Goal: Task Accomplishment & Management: Manage account settings

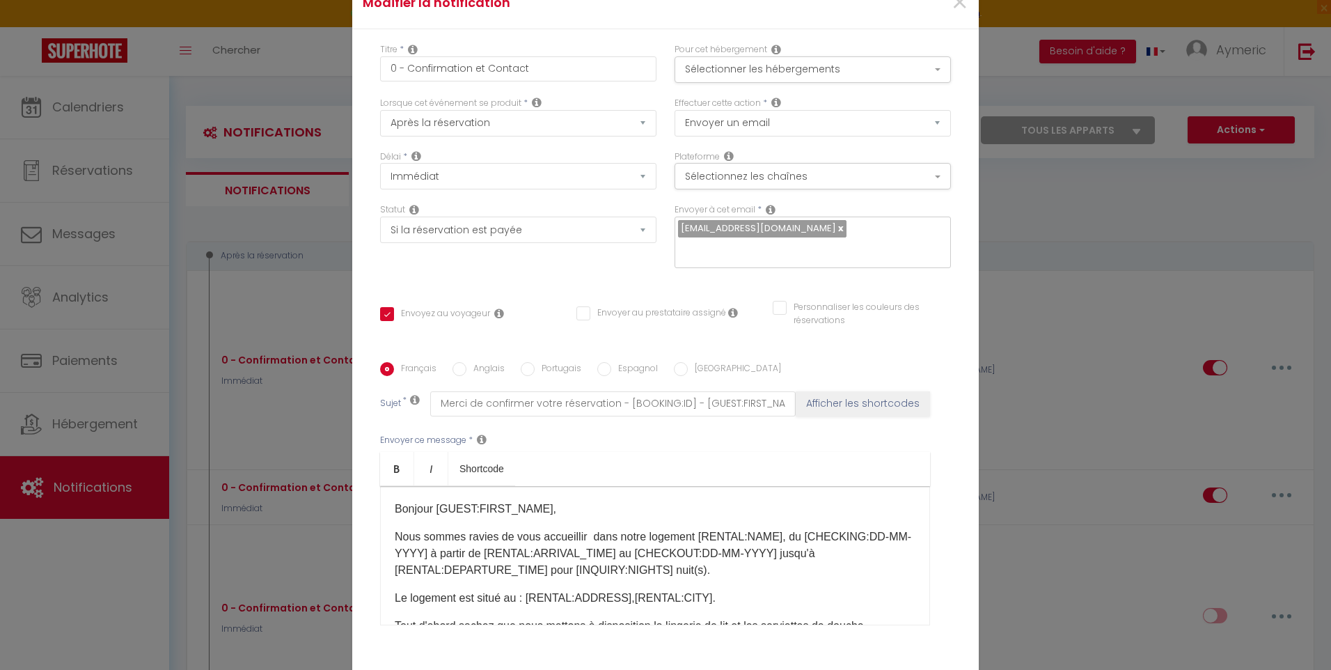
select select "if_booking_is_paid"
click at [957, 6] on span "×" at bounding box center [959, 3] width 17 height 42
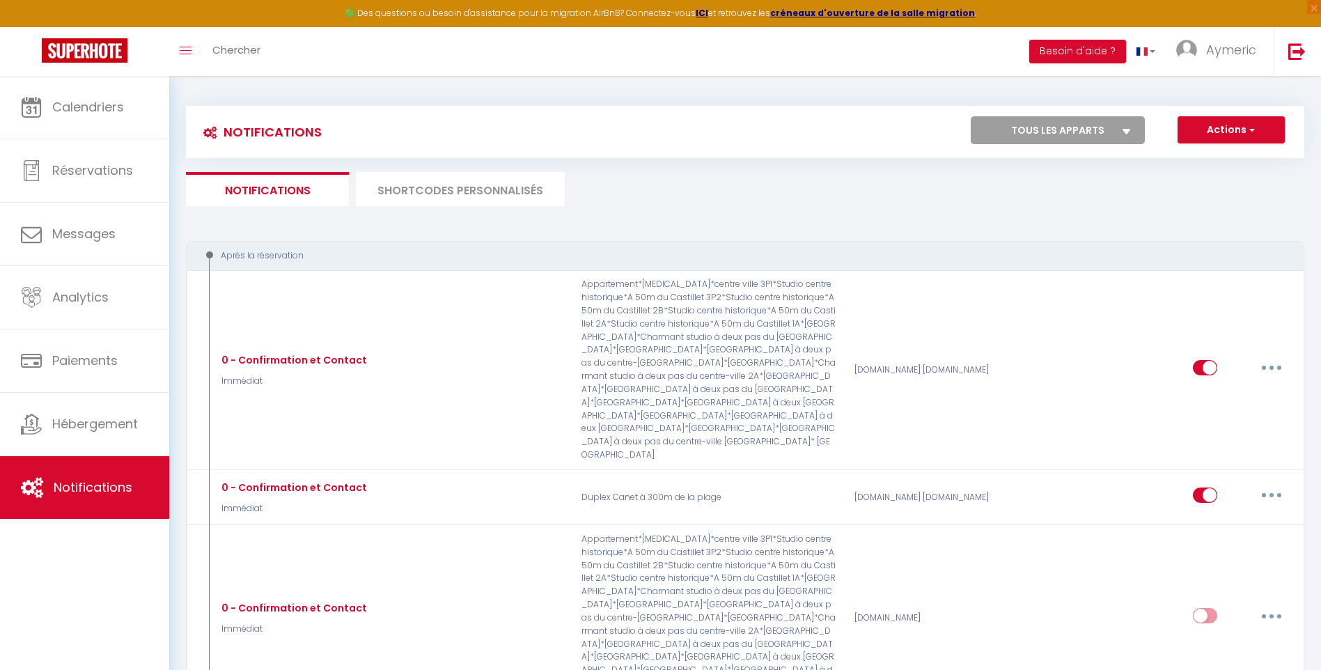
click at [443, 196] on li "SHORTCODES PERSONNALISÉS" at bounding box center [460, 189] width 209 height 34
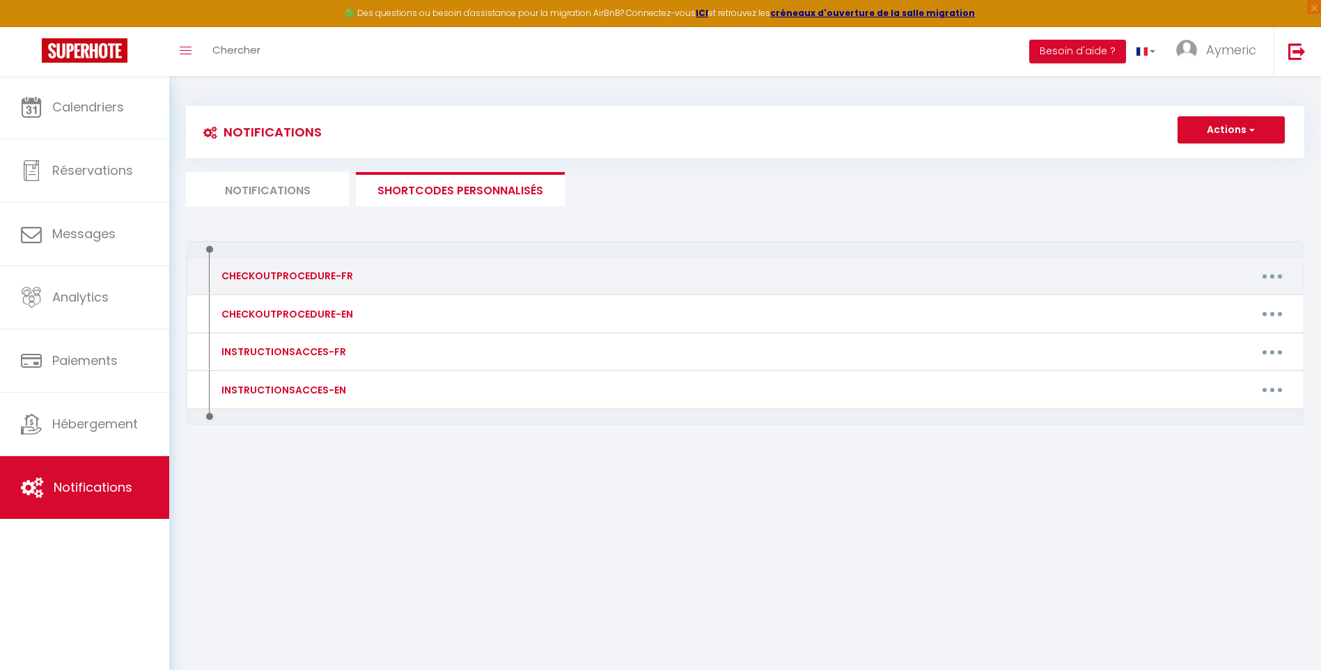
click at [1283, 281] on button "button" at bounding box center [1272, 276] width 39 height 22
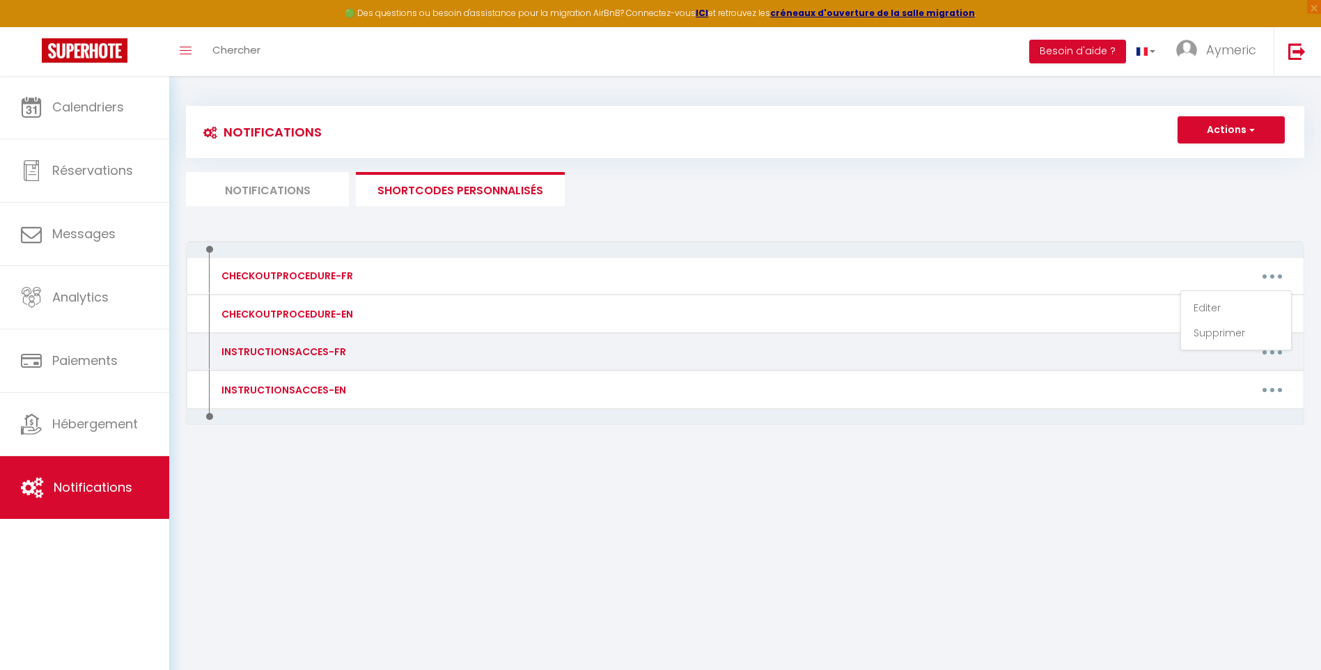
click at [1278, 357] on button "button" at bounding box center [1272, 351] width 39 height 22
click at [1255, 377] on link "Editer" at bounding box center [1235, 384] width 103 height 24
type input "INSTRUCTIONSACCES-FR"
type textarea "Voici toutes les informations d'accès à votre appartement :"
type textarea "Lore ipsu dolor, si amet consect ad elitsed doe tempo inci ut lab et Doloremag …"
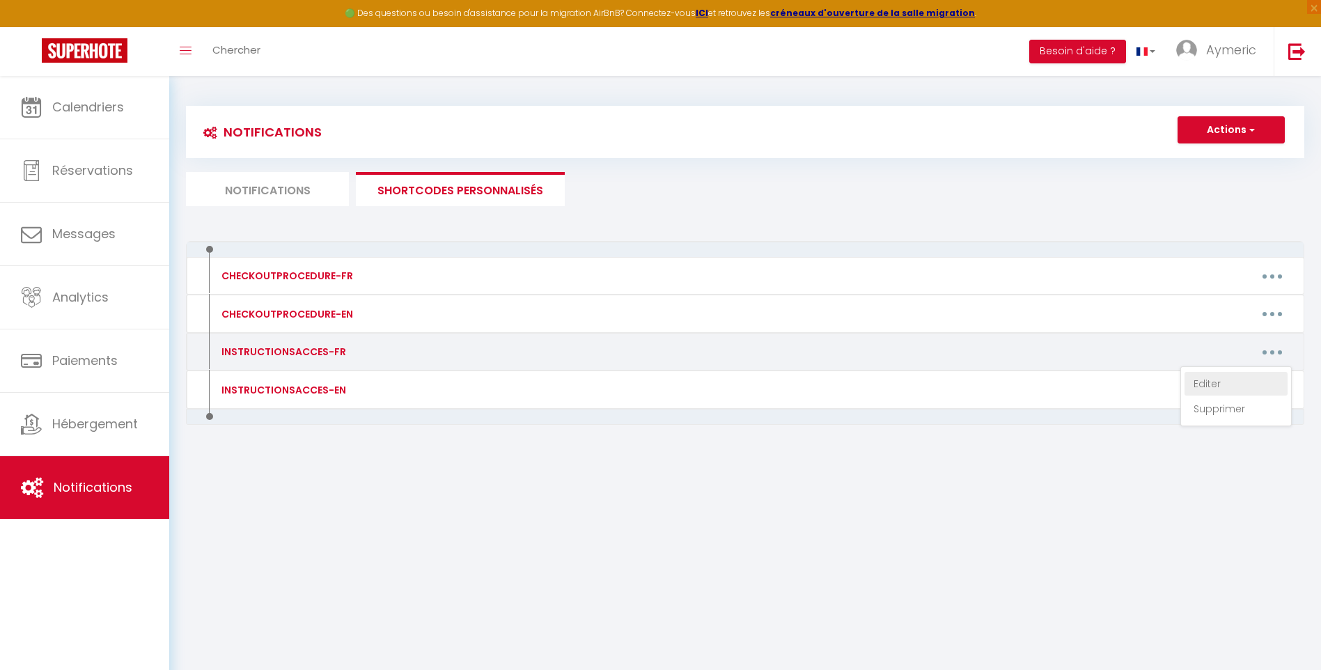
type textarea "Lore ipsu dolor, si amet consect ad elitsed doe tempo inci ut lab et Doloremag …"
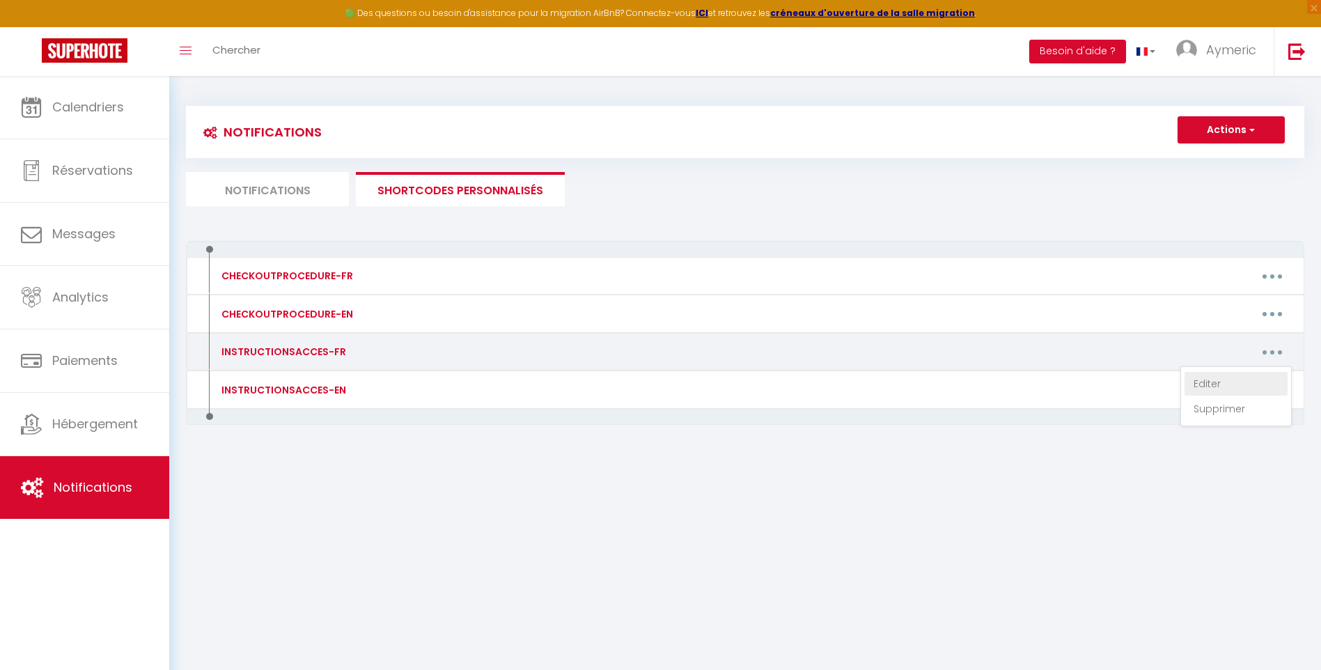
type textarea "Lore ipsu dolor, si amet consect ad elitsed doe tempo inci utl etdolore m aliqu…"
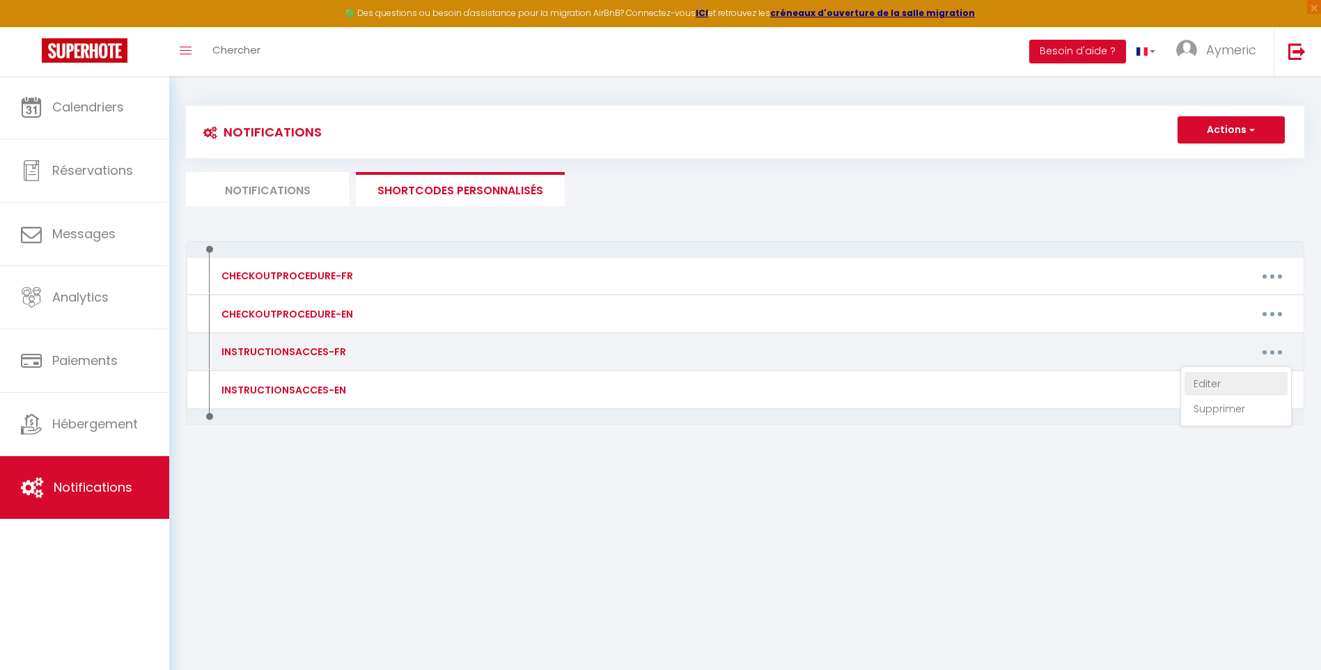
type textarea "Lore ipsu dolor, si amet consect ad elitsed doe tempo inci utl etdolore m aliqu…"
type textarea "Pour vous garer, il y a des places devant l'appartement dans la rue et vous pou…"
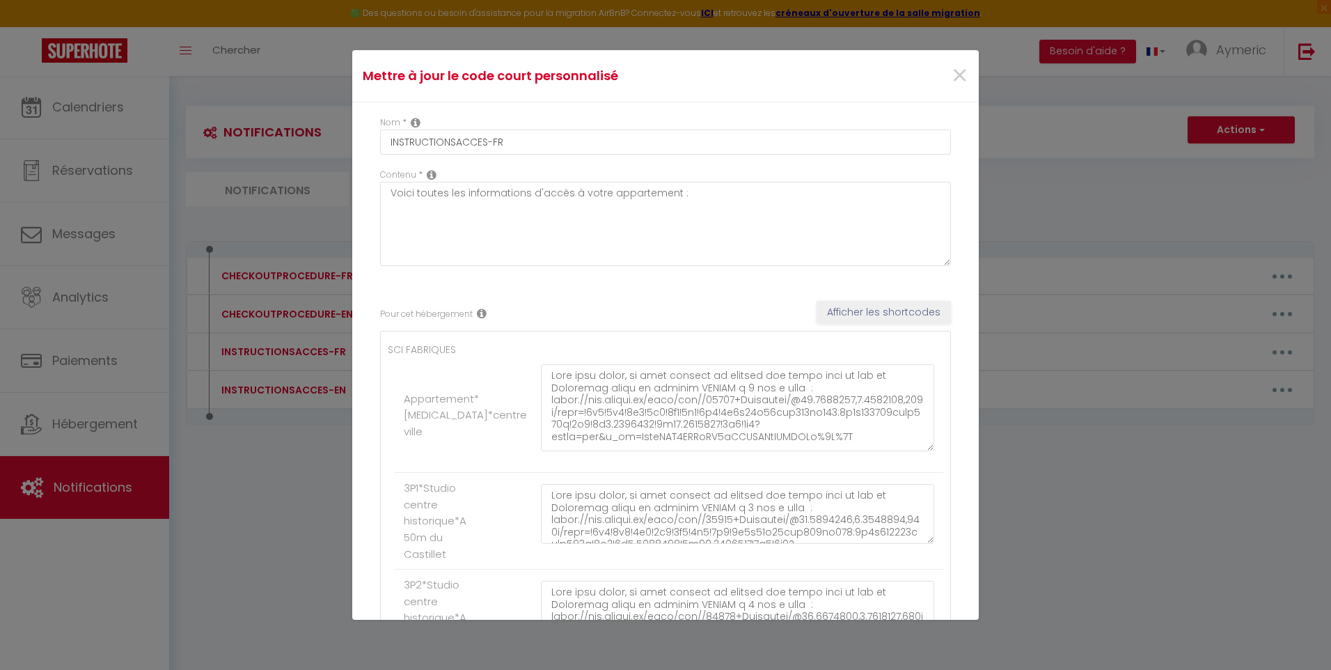
drag, startPoint x: 921, startPoint y: 418, endPoint x: 925, endPoint y: 451, distance: 32.3
click at [925, 451] on div at bounding box center [738, 414] width 412 height 101
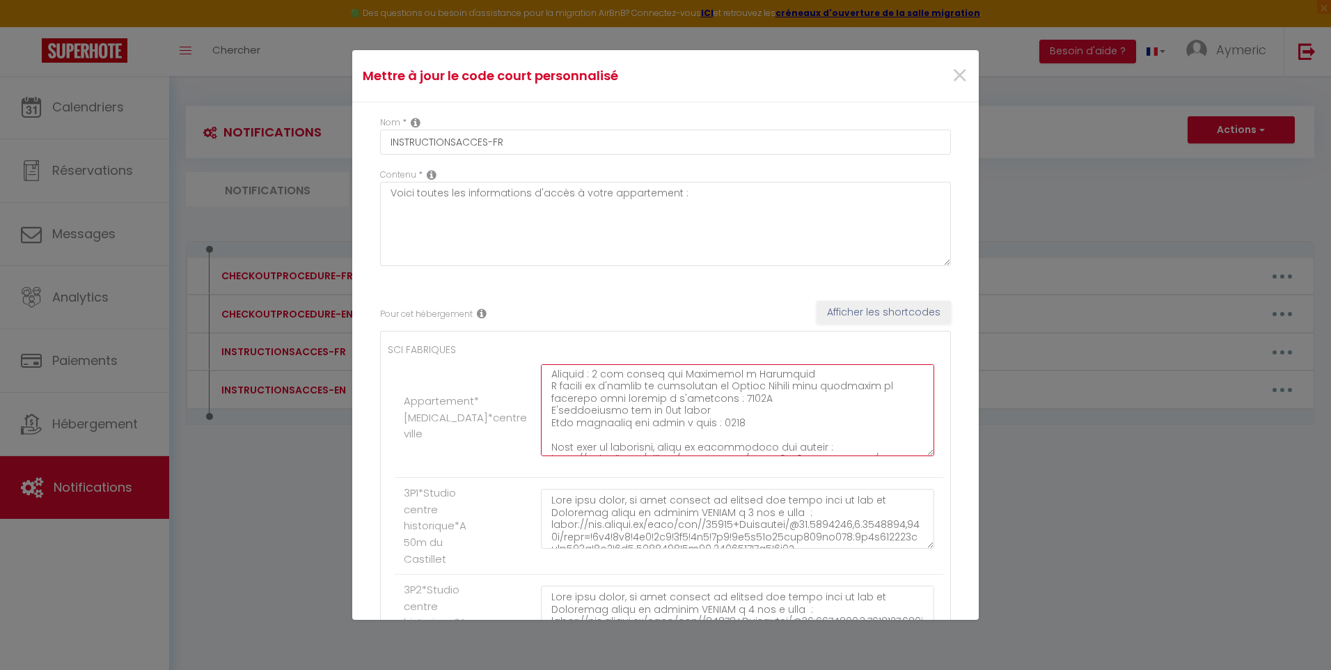
click at [760, 414] on textarea at bounding box center [737, 410] width 393 height 92
drag, startPoint x: 764, startPoint y: 414, endPoint x: 734, endPoint y: 409, distance: 30.3
click at [734, 409] on textarea at bounding box center [737, 410] width 393 height 92
drag, startPoint x: 776, startPoint y: 407, endPoint x: 733, endPoint y: 407, distance: 43.2
click at [733, 407] on textarea at bounding box center [737, 410] width 393 height 92
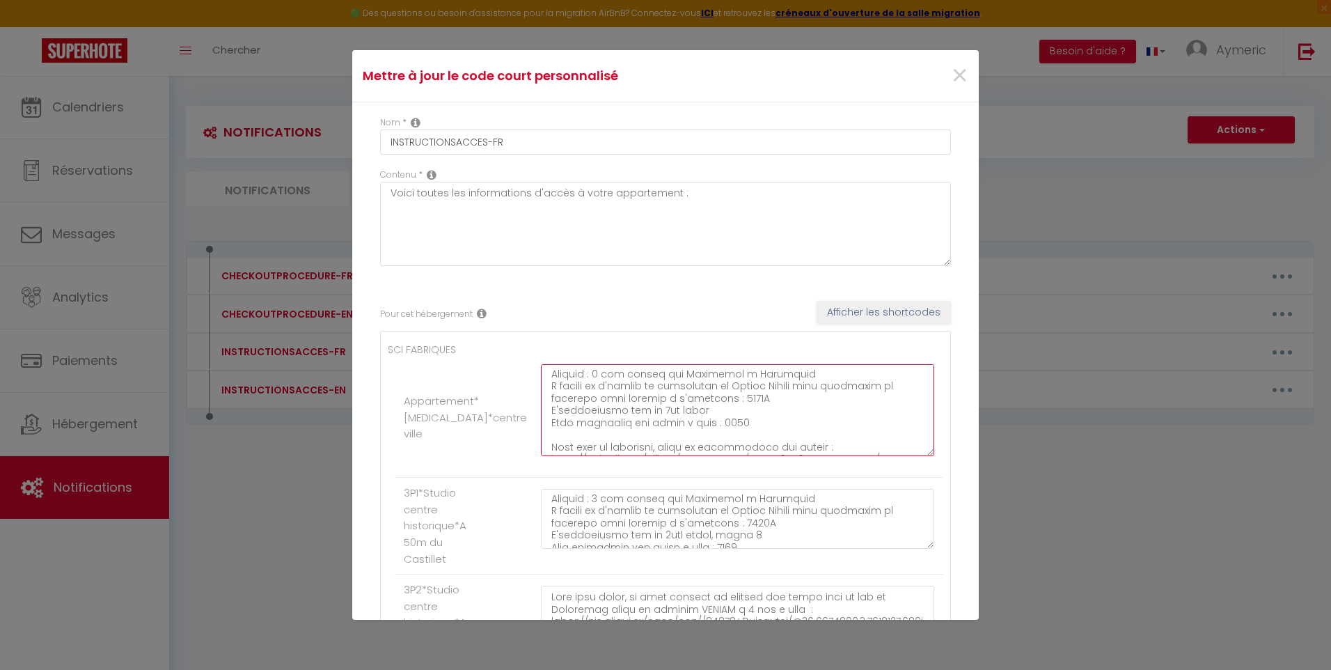
type textarea "Lore ipsu dolor, si amet consect ad elitsed doe tempo inci ut lab et Doloremag …"
drag, startPoint x: 776, startPoint y: 534, endPoint x: 732, endPoint y: 532, distance: 44.6
click at [732, 532] on textarea at bounding box center [737, 519] width 393 height 60
paste textarea "1727"
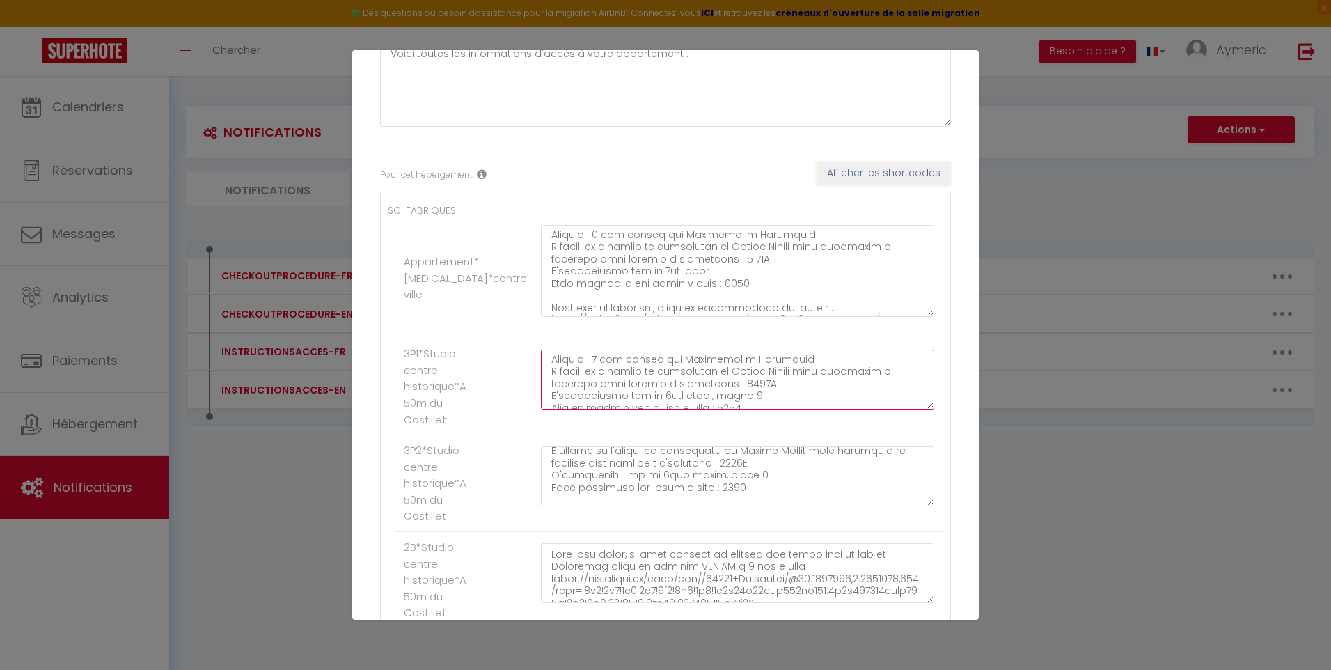
scroll to position [202, 0]
type textarea "Lore ipsu dolor, si amet consect ad elitsed doe tempo inci ut lab et Doloremag …"
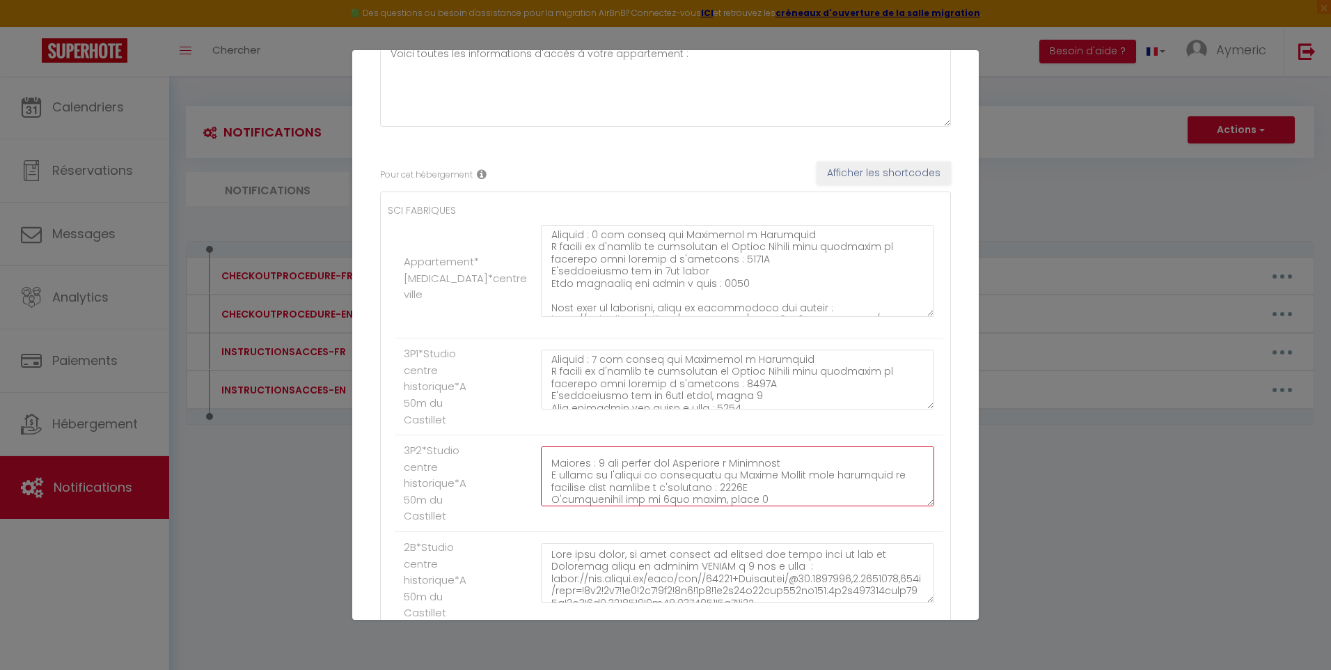
drag, startPoint x: 772, startPoint y: 483, endPoint x: 733, endPoint y: 483, distance: 38.3
click at [733, 483] on textarea at bounding box center [737, 476] width 393 height 60
paste textarea "1727"
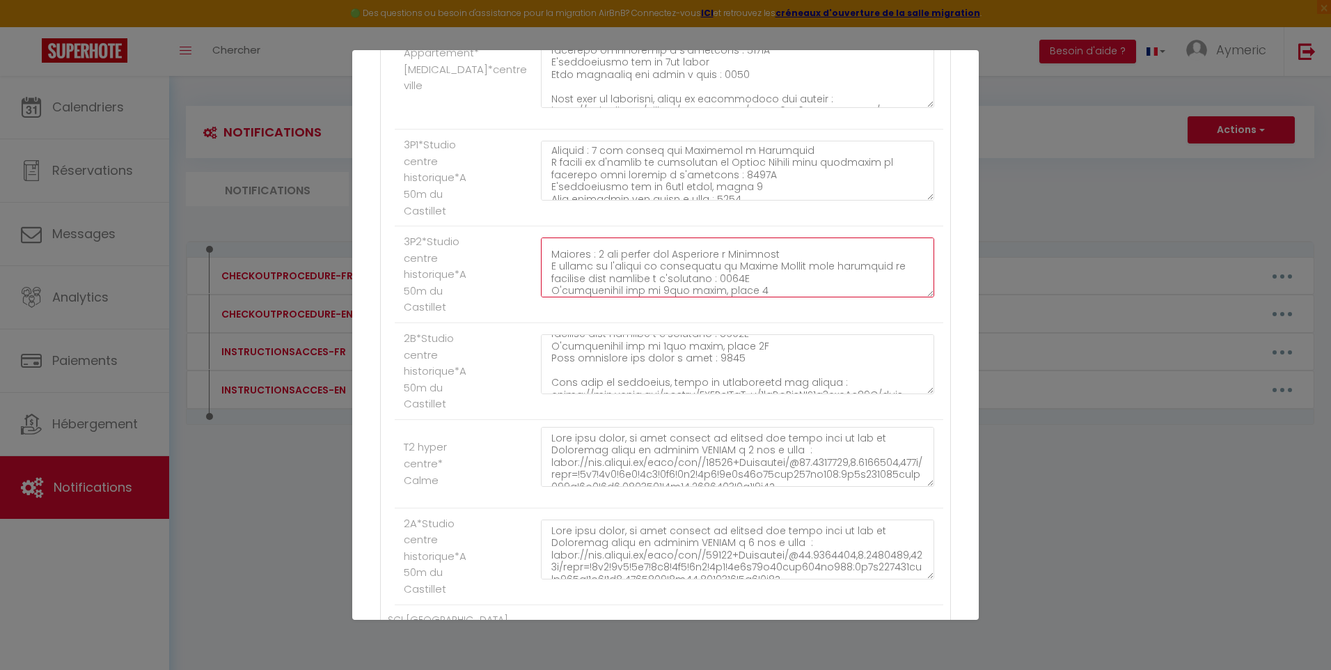
scroll to position [209, 0]
type textarea "Lore ipsu dolor, si amet consect ad elitsed doe tempo inci ut lab et Doloremag …"
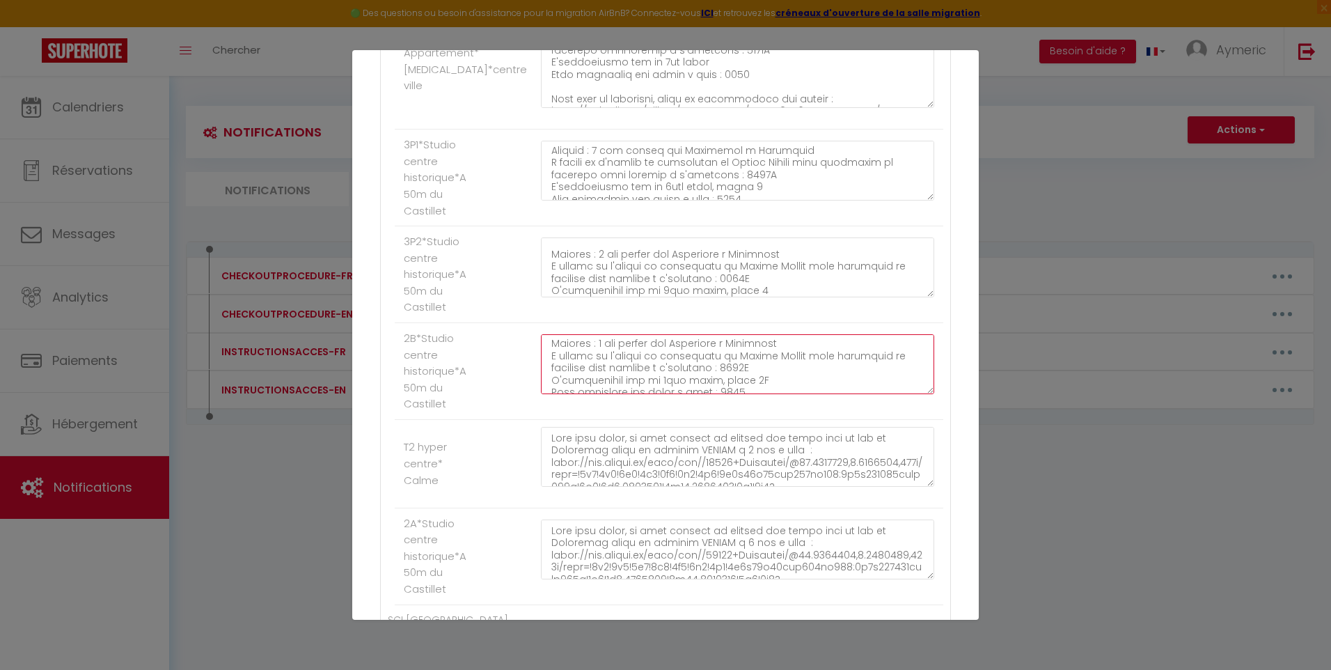
drag, startPoint x: 758, startPoint y: 368, endPoint x: 733, endPoint y: 370, distance: 25.8
click at [733, 370] on textarea at bounding box center [737, 364] width 393 height 60
paste textarea "1727"
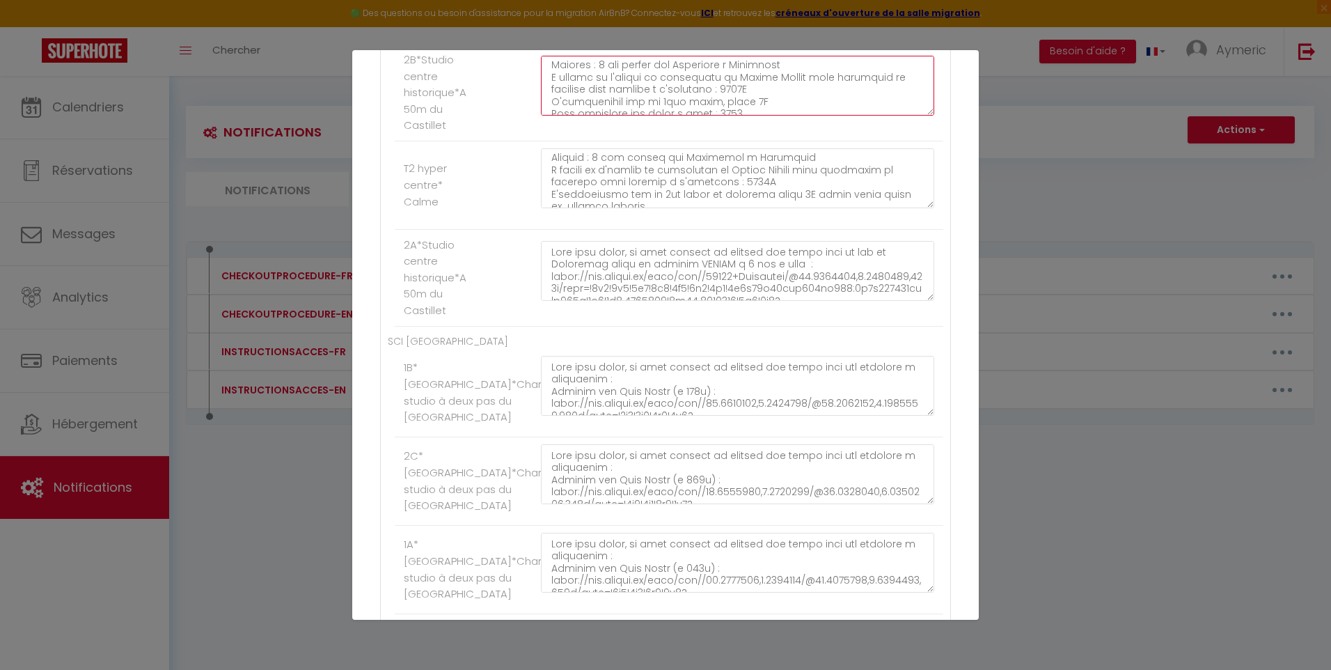
type textarea "Lore ipsu dolor, si amet consect ad elitsed doe tempo inci ut lab et Doloremag …"
drag, startPoint x: 761, startPoint y: 195, endPoint x: 732, endPoint y: 193, distance: 29.3
click at [732, 193] on textarea at bounding box center [737, 178] width 393 height 60
paste textarea "1727"
type textarea "Lore ipsu dolor, si amet consect ad elitsed doe tempo inci ut lab et Doloremag …"
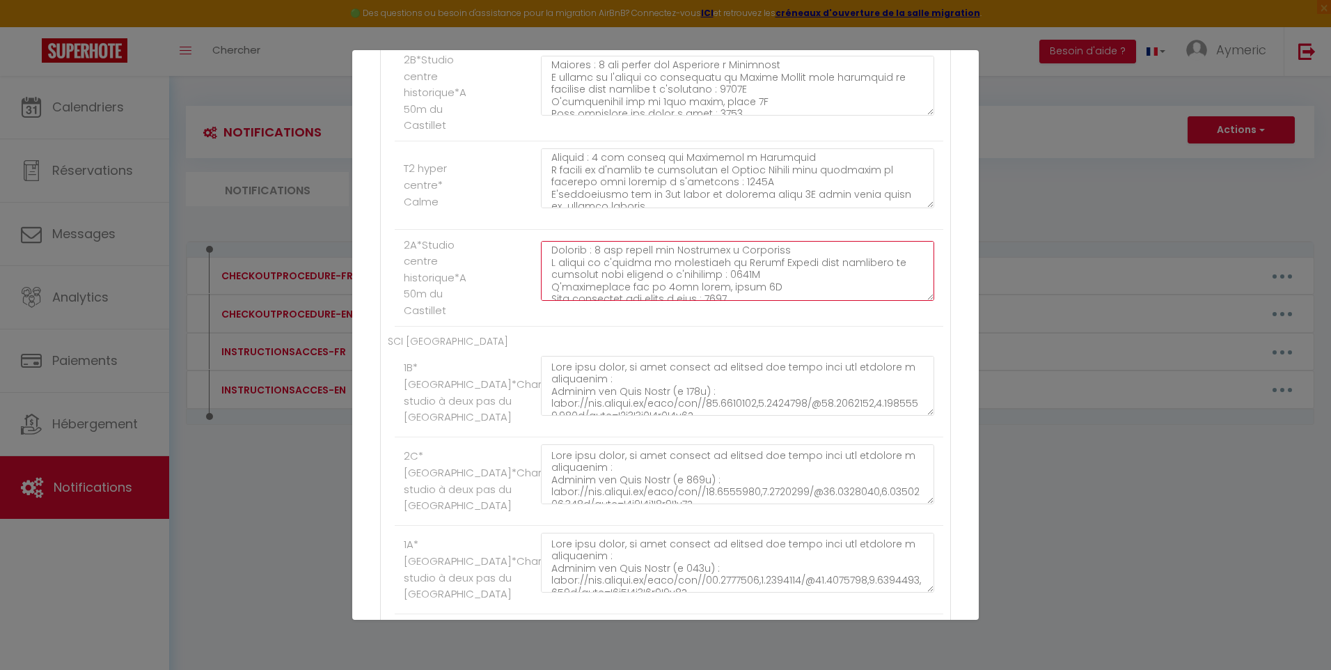
drag, startPoint x: 765, startPoint y: 274, endPoint x: 733, endPoint y: 270, distance: 31.5
click at [733, 270] on textarea at bounding box center [737, 271] width 393 height 60
paste textarea "1727"
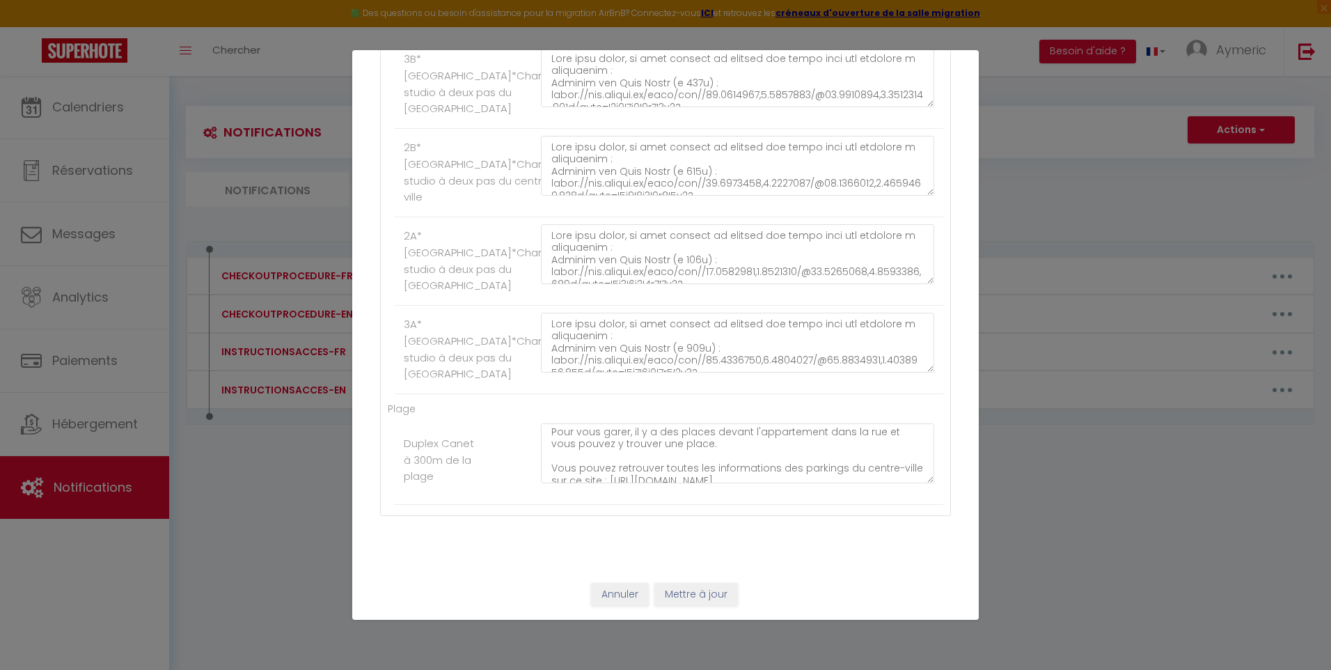
scroll to position [0, 0]
type textarea "Lore ipsu dolor, si amet consect ad elitsed doe tempo inci ut lab et Doloremag …"
click at [686, 590] on button "Mettre à jour" at bounding box center [697, 595] width 84 height 24
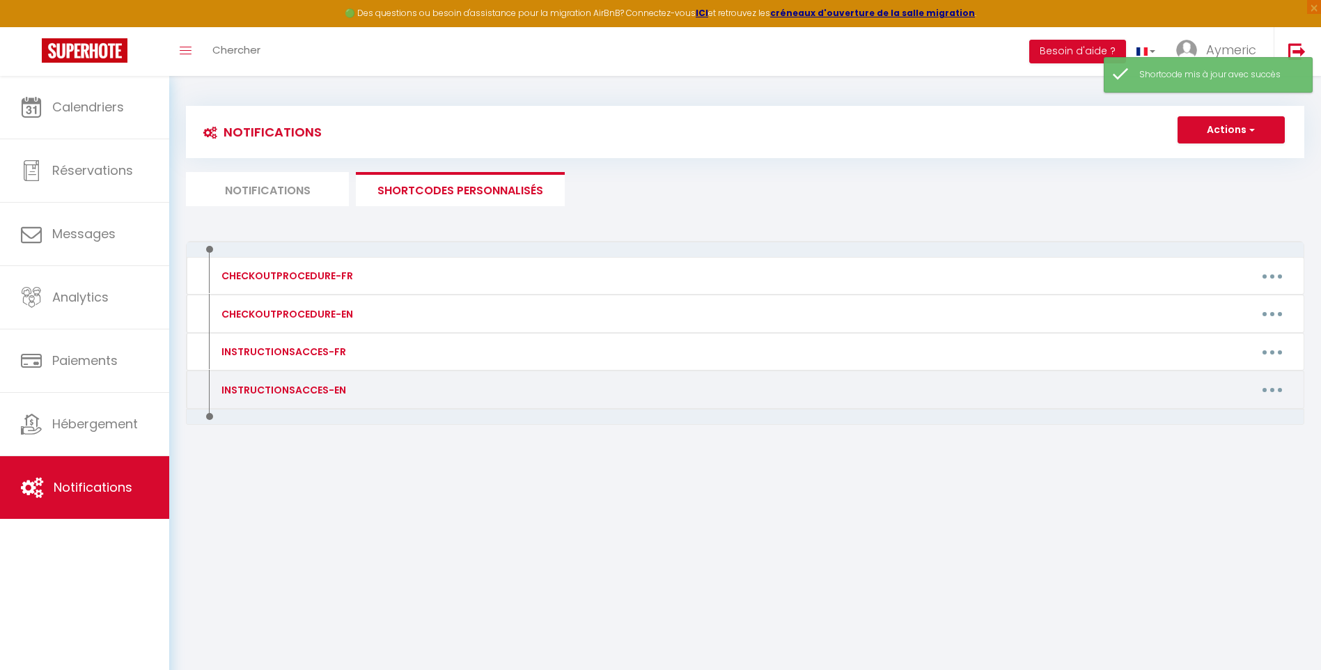
click at [1284, 385] on button "button" at bounding box center [1272, 390] width 39 height 22
click at [1189, 425] on link "Editer" at bounding box center [1235, 421] width 103 height 24
type input "INSTRUCTIONSACCES-EN"
type textarea "Here's all the information you need to access your apartment :"
type textarea "Lor ipsumdo, S ametcon adi elit s doeiu te inc utl et Doloremag al en adm VENIA…"
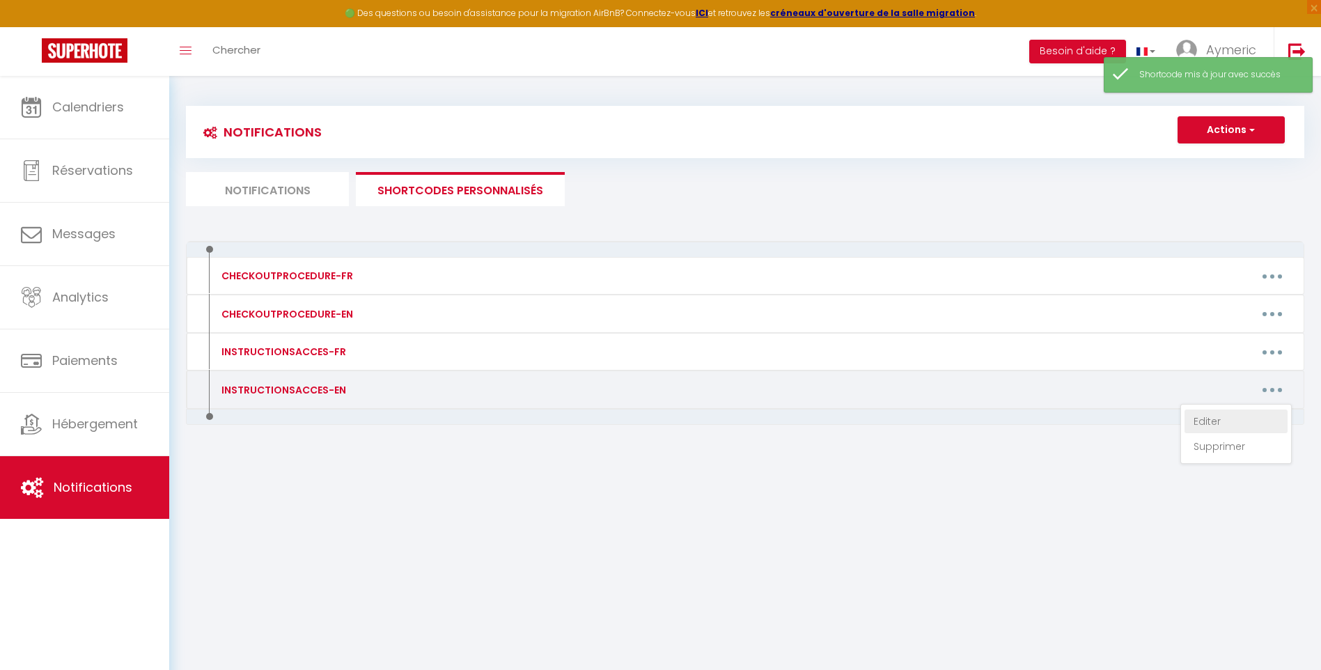
type textarea "Lor ipsumdo, S ametcon adi elit s doeiu te inc utl et Doloremag al en adm VENIA…"
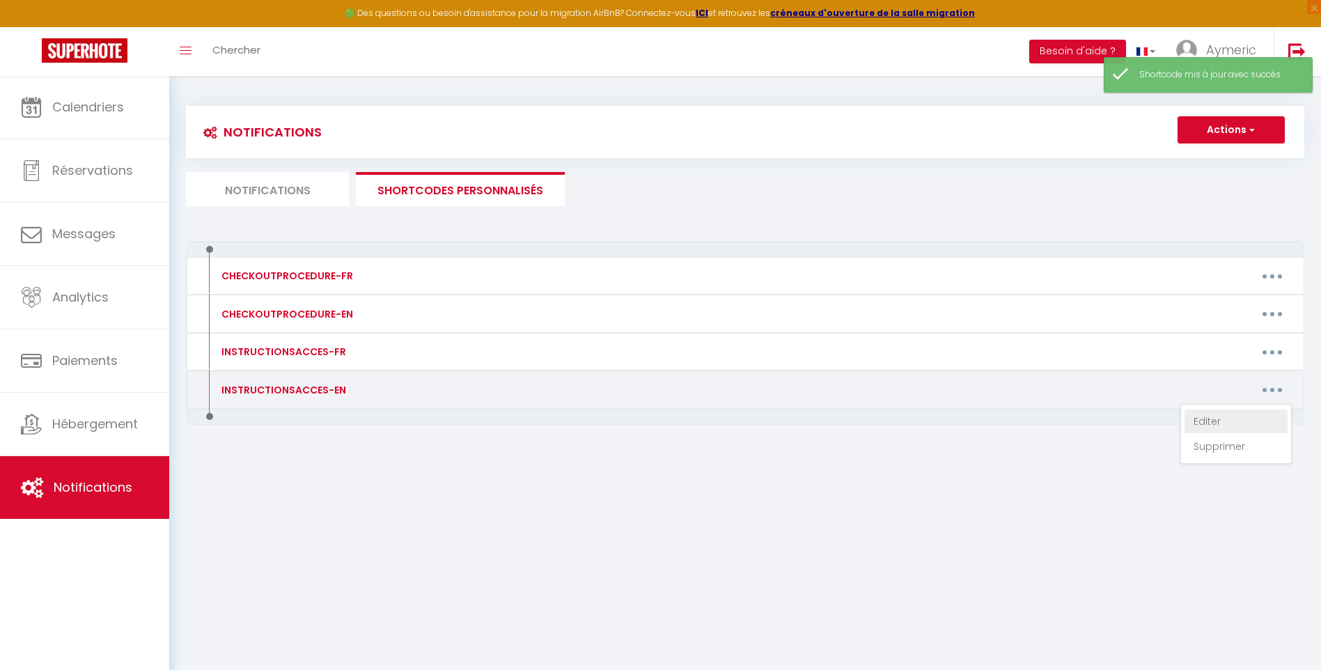
type textarea "For parking, I suggest you find a space in one of the nearby parking lots: Park…"
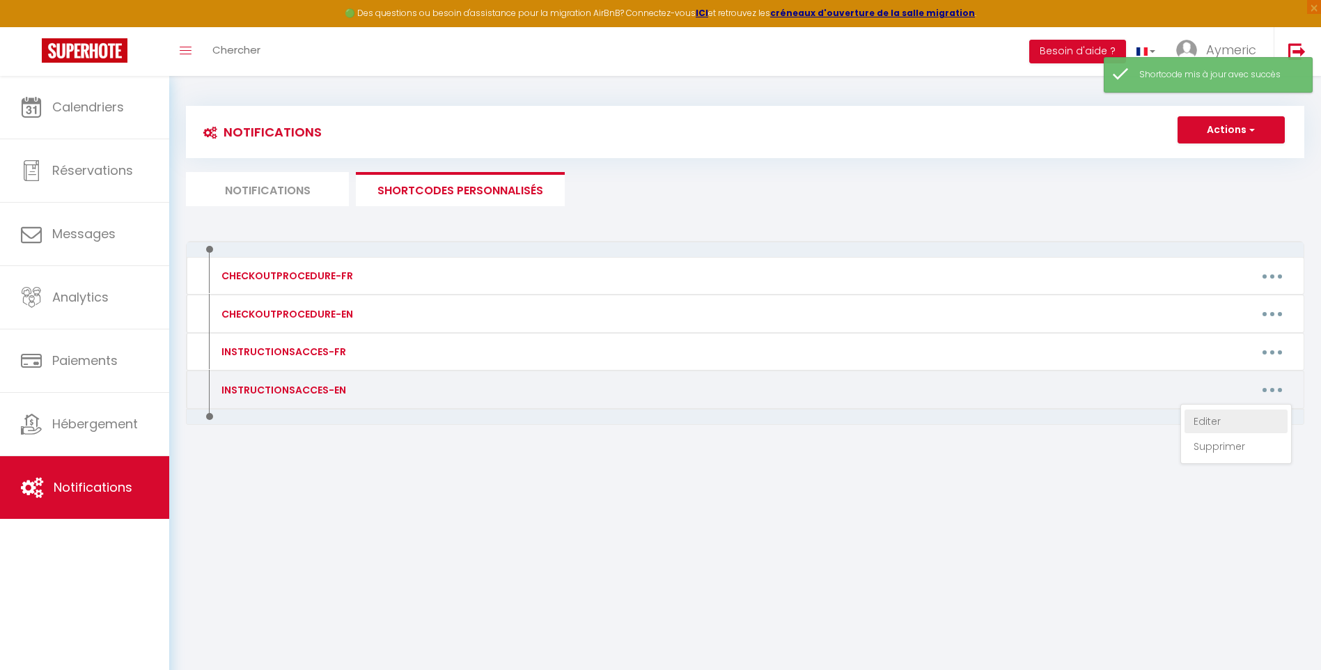
type textarea "For parking, I suggest you find a space in one of the nearby parking lots: Park…"
type textarea "For parking, there are spaces in front of the flat in the street and you can fi…"
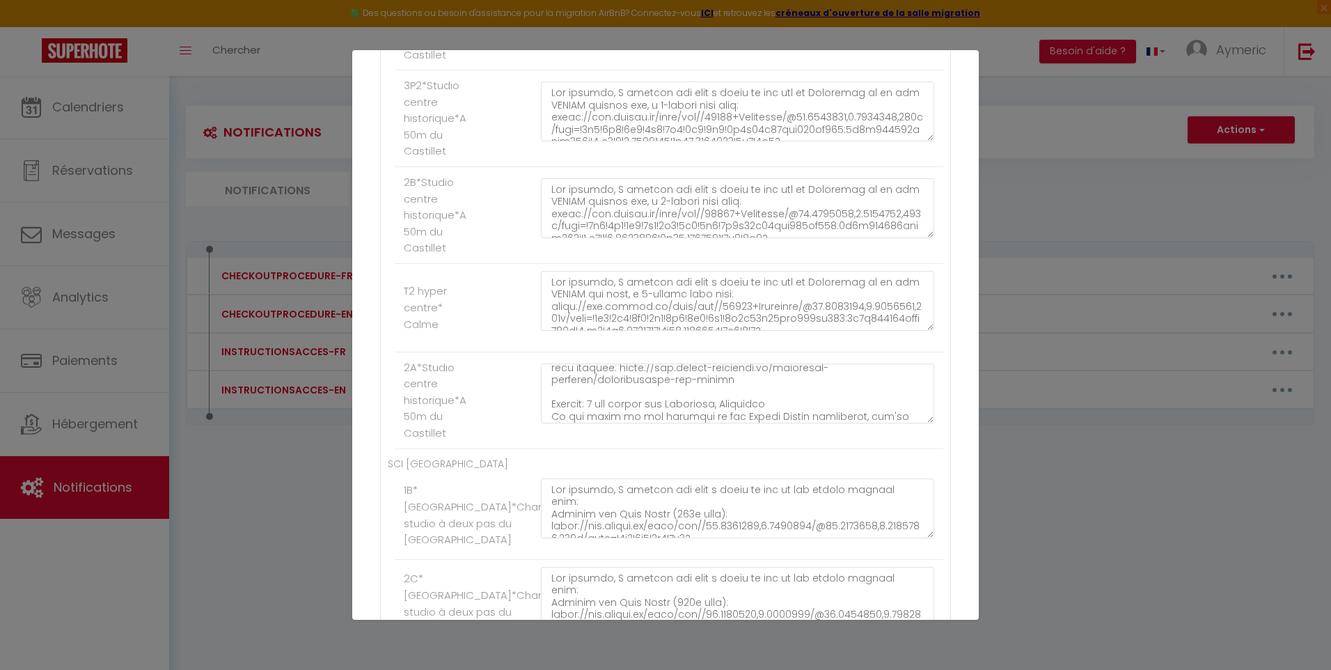
scroll to position [209, 0]
drag, startPoint x: 729, startPoint y: 397, endPoint x: 706, endPoint y: 399, distance: 23.1
click at [706, 399] on textarea at bounding box center [737, 393] width 393 height 60
paste textarea "1727"
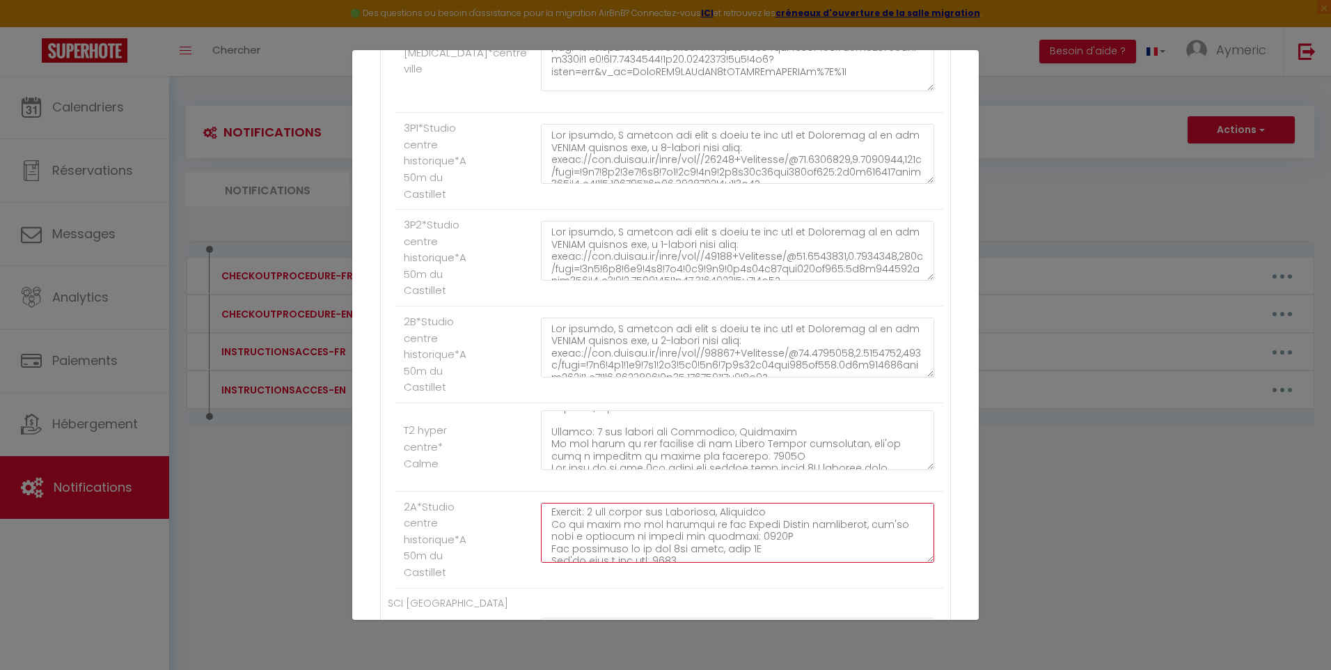
type textarea "Lor ipsumdo, S ametcon adi elit s doeiu te inc utl et Doloremag al en adm VENIA…"
drag, startPoint x: 735, startPoint y: 457, endPoint x: 705, endPoint y: 455, distance: 29.4
click at [705, 455] on textarea at bounding box center [737, 440] width 393 height 60
paste textarea "1727"
type textarea "Lor ipsumdo, S ametcon adi elit s doeiu te inc utl et Doloremag al en adm VENIA…"
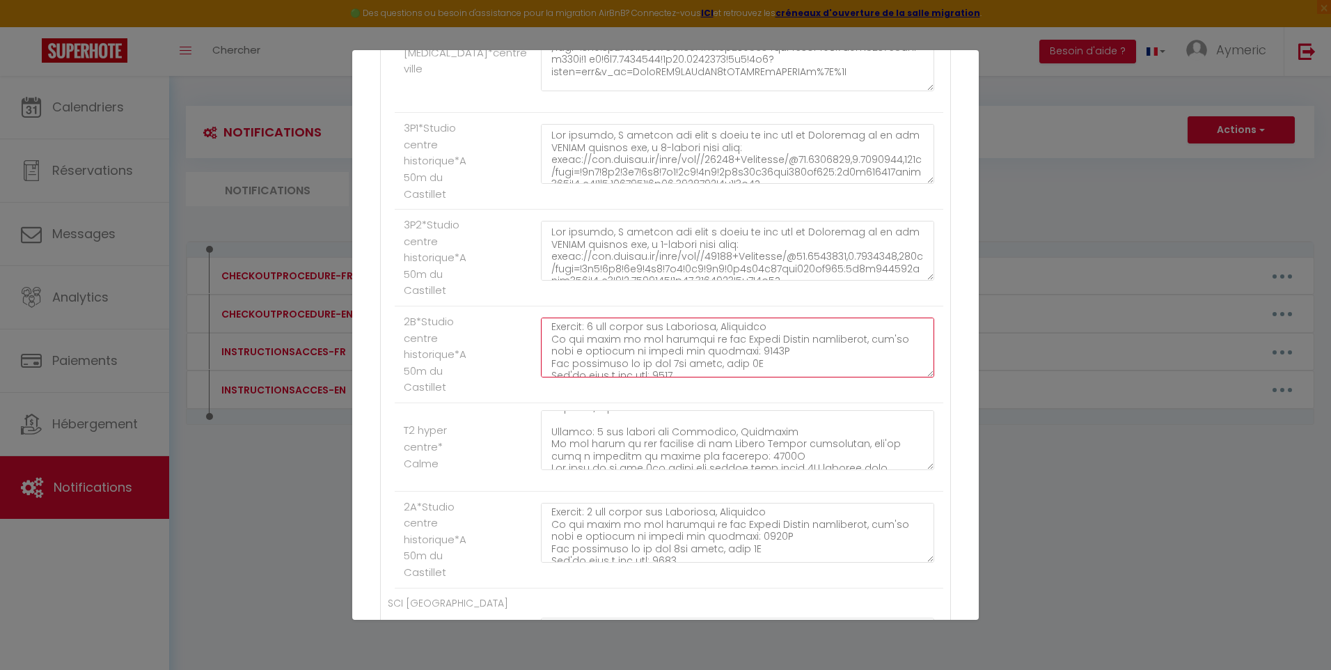
drag, startPoint x: 742, startPoint y: 354, endPoint x: 703, endPoint y: 352, distance: 38.4
click at [703, 352] on textarea at bounding box center [737, 348] width 393 height 60
click at [742, 353] on textarea at bounding box center [737, 348] width 393 height 60
drag, startPoint x: 742, startPoint y: 353, endPoint x: 714, endPoint y: 351, distance: 27.2
click at [714, 351] on textarea at bounding box center [737, 348] width 393 height 60
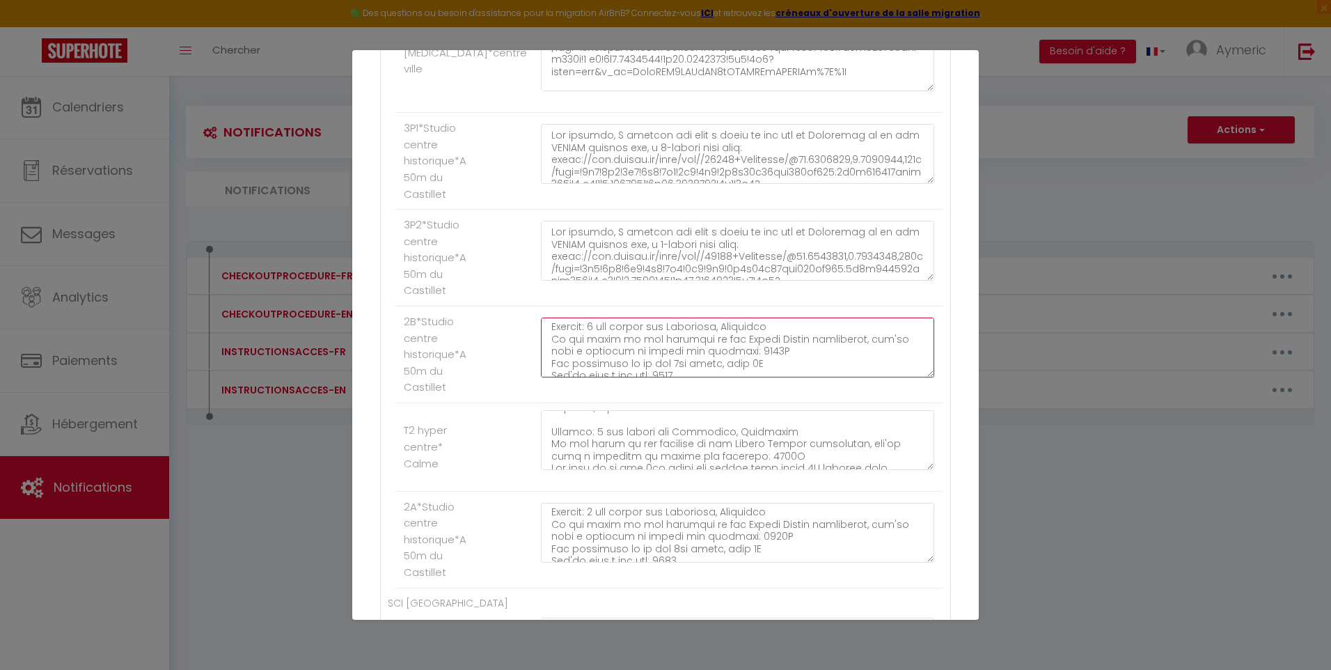
paste textarea "1727A"
type textarea "Lor ipsumdo, S ametcon adi elit s doeiu te inc utl et Doloremag al en adm VENIA…"
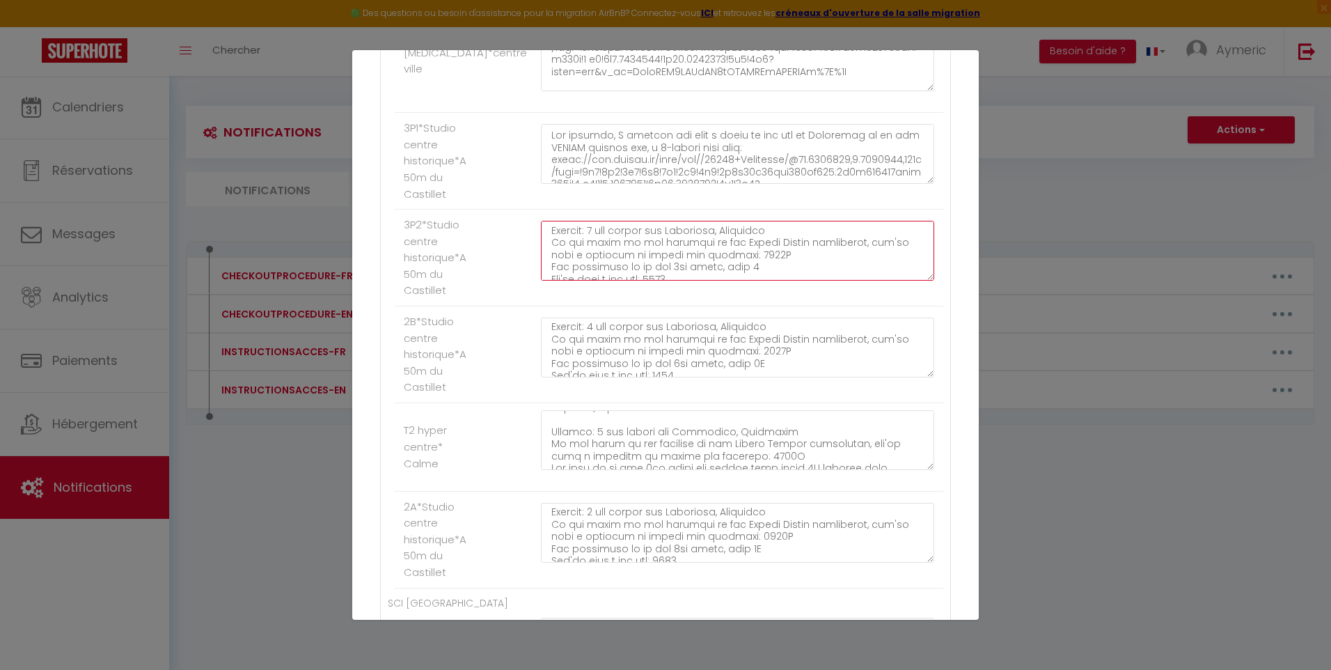
drag, startPoint x: 739, startPoint y: 256, endPoint x: 707, endPoint y: 253, distance: 32.2
click at [707, 253] on textarea at bounding box center [737, 251] width 393 height 60
paste textarea "1727"
type textarea "Lor ipsumdo, S ametcon adi elit s doeiu te inc utl et Doloremag al en adm VENIA…"
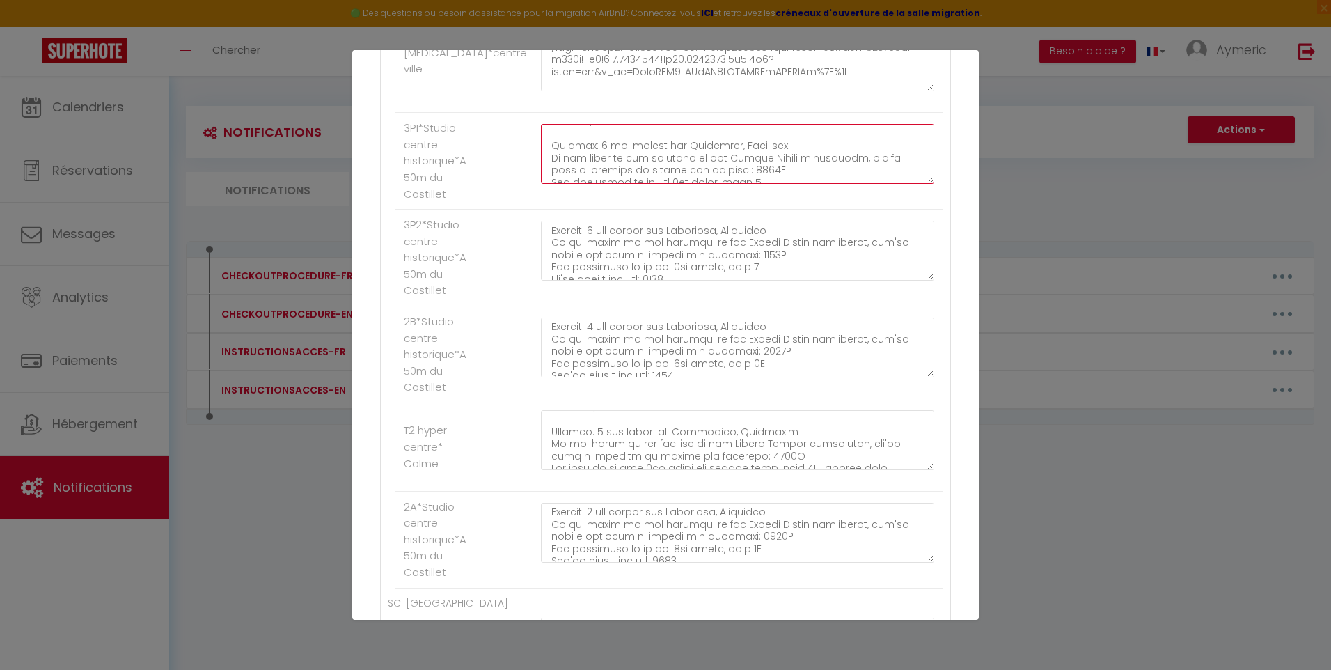
drag, startPoint x: 739, startPoint y: 166, endPoint x: 707, endPoint y: 167, distance: 31.3
click at [707, 167] on textarea at bounding box center [737, 154] width 393 height 60
paste textarea "1727"
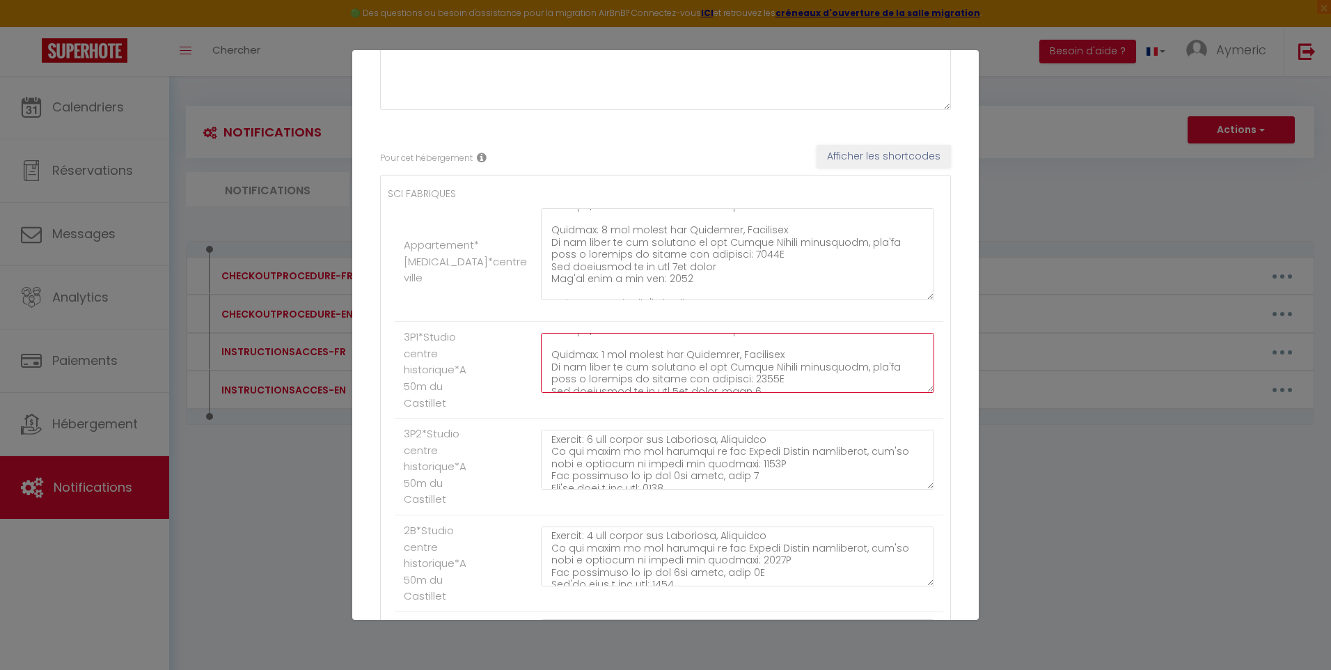
type textarea "Lor ipsumdo, S ametcon adi elit s doeiu te inc utl et Doloremag al en adm VENIA…"
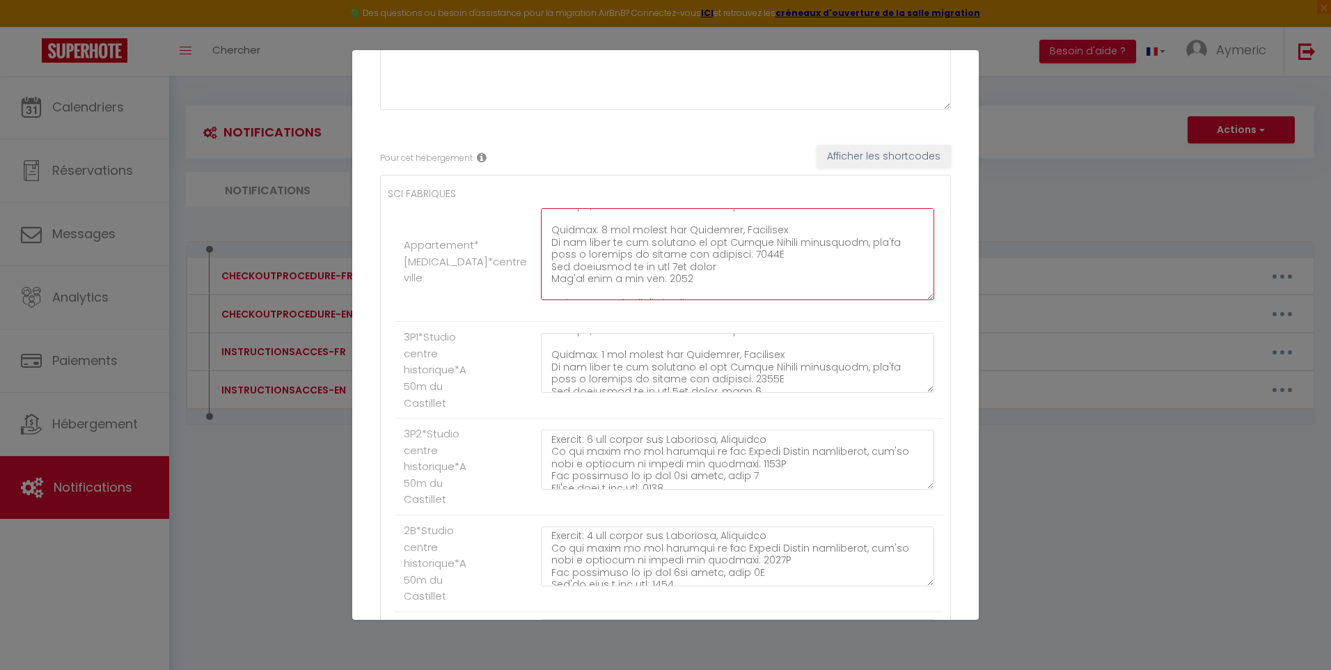
drag, startPoint x: 751, startPoint y: 258, endPoint x: 707, endPoint y: 254, distance: 43.3
click at [707, 254] on textarea at bounding box center [737, 254] width 393 height 92
paste textarea "1727"
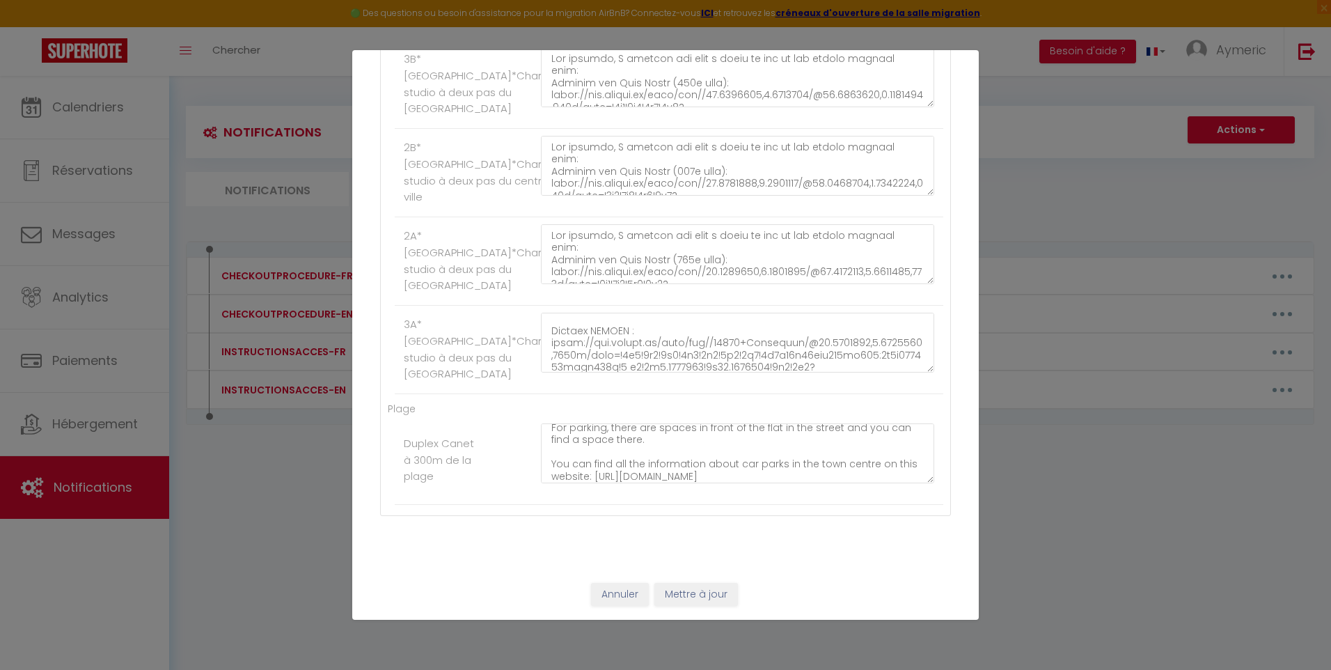
type textarea "Lor ipsumdo, S ametcon adi elit s doeiu te inc utl et Doloremag al en adm VENIA…"
click at [705, 604] on button "Mettre à jour" at bounding box center [697, 595] width 84 height 24
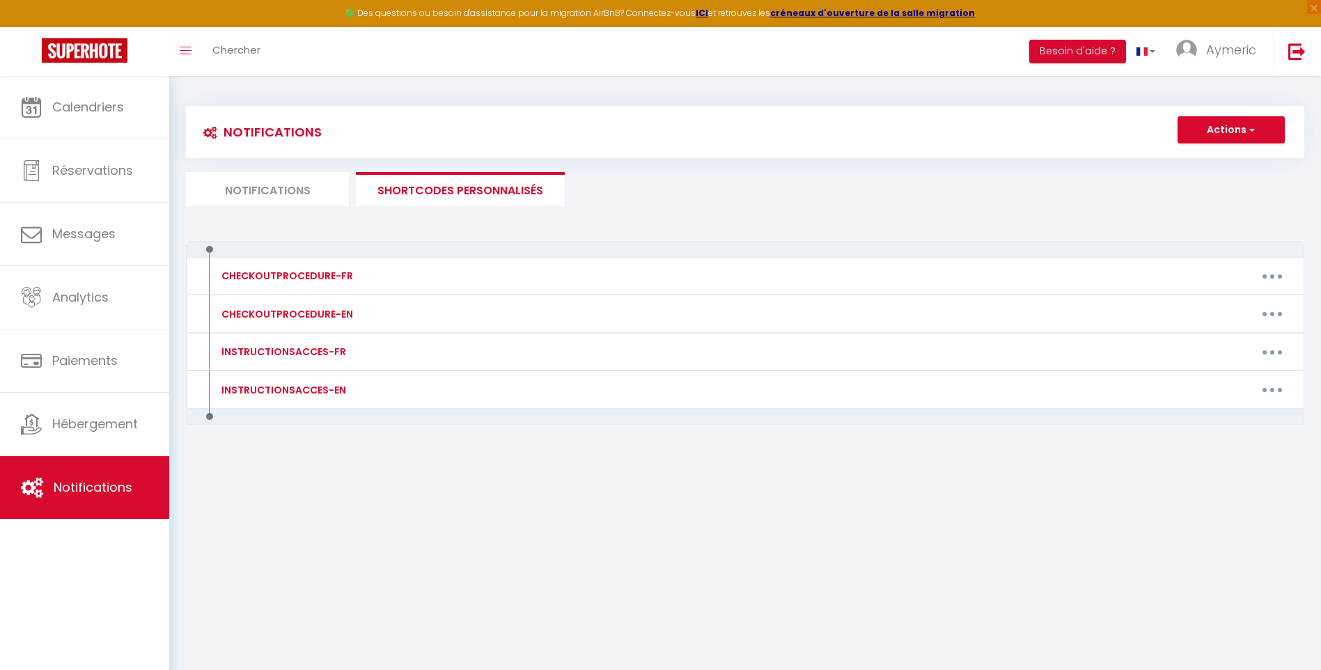
click at [253, 184] on li "Notifications" at bounding box center [267, 189] width 163 height 34
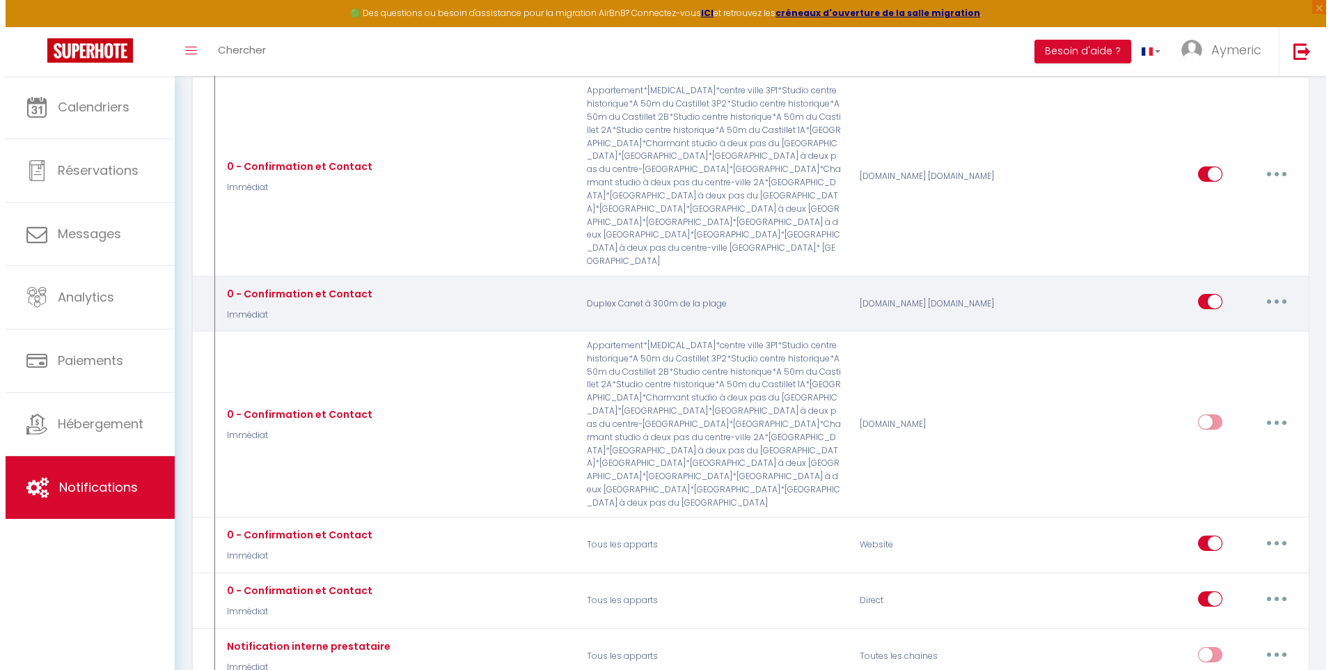
scroll to position [209, 0]
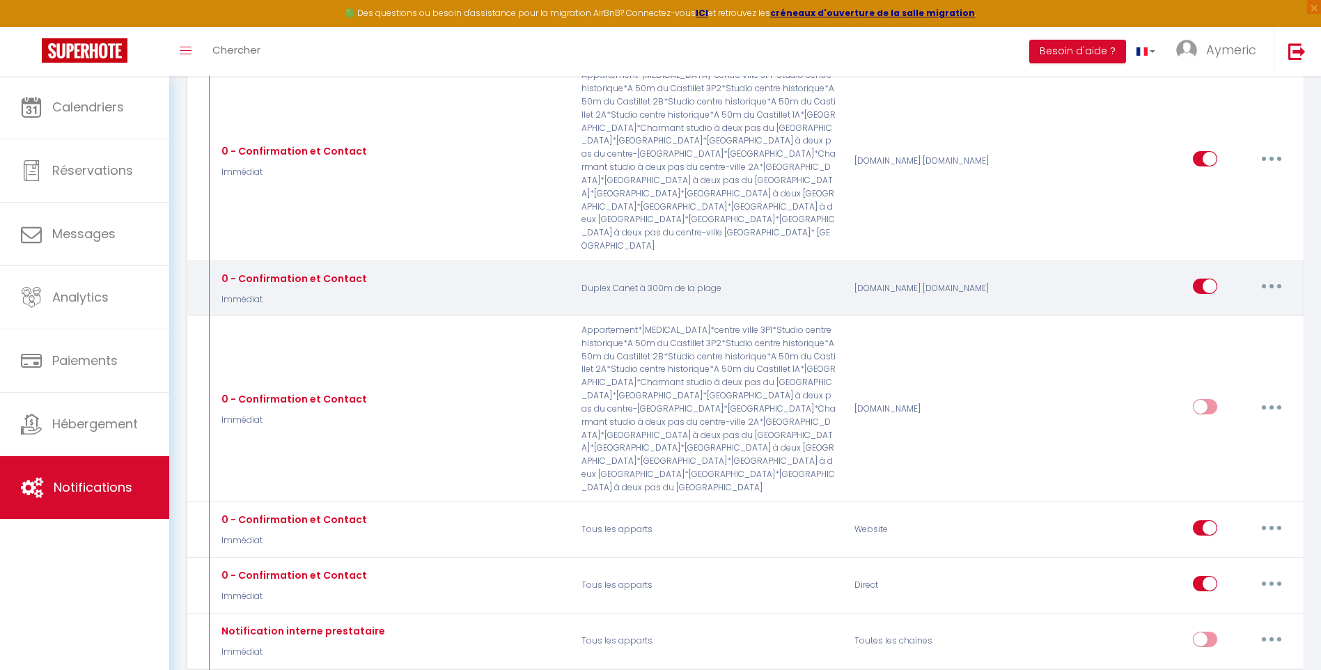
click at [1270, 275] on button "button" at bounding box center [1271, 286] width 39 height 22
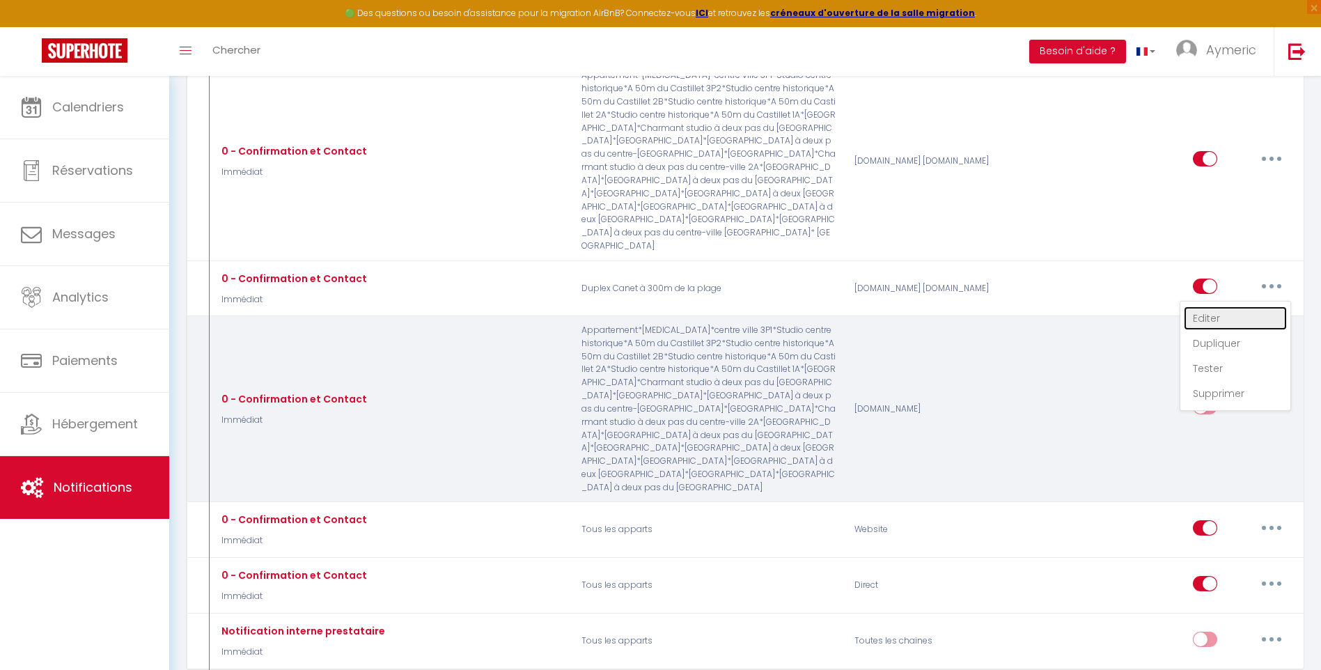
click at [1218, 306] on link "Editer" at bounding box center [1235, 318] width 103 height 24
checkbox input "true"
checkbox input "false"
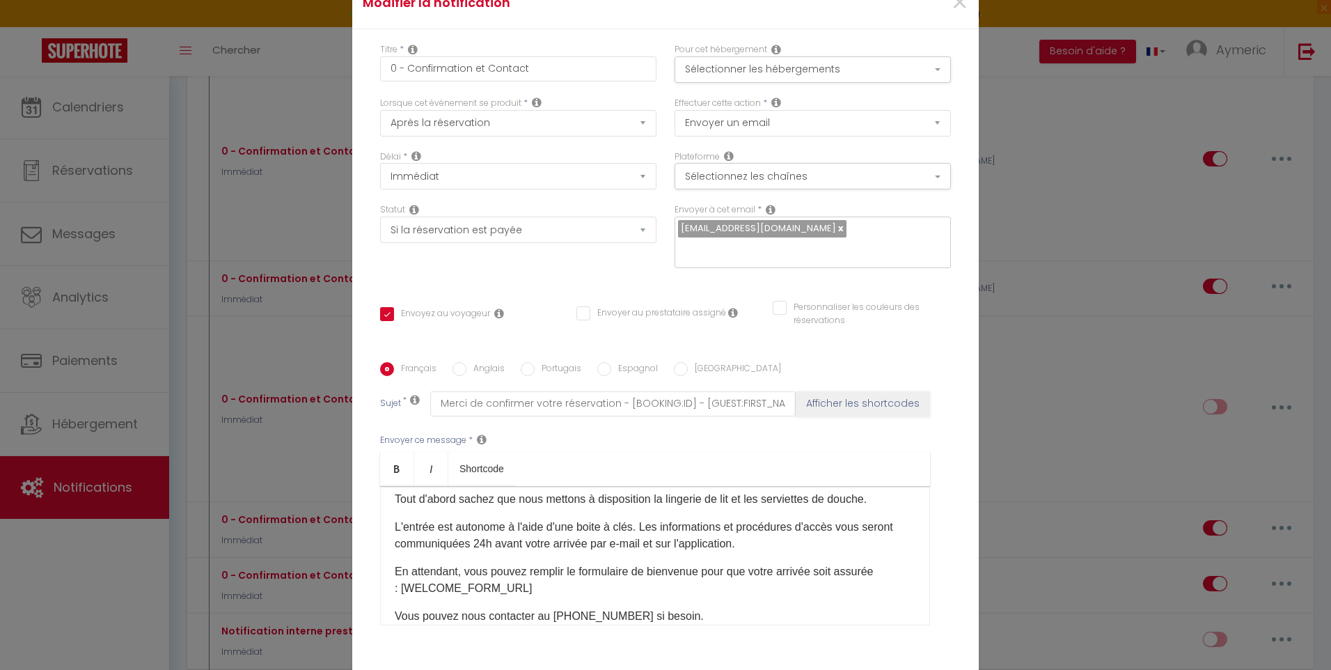
scroll to position [102, 0]
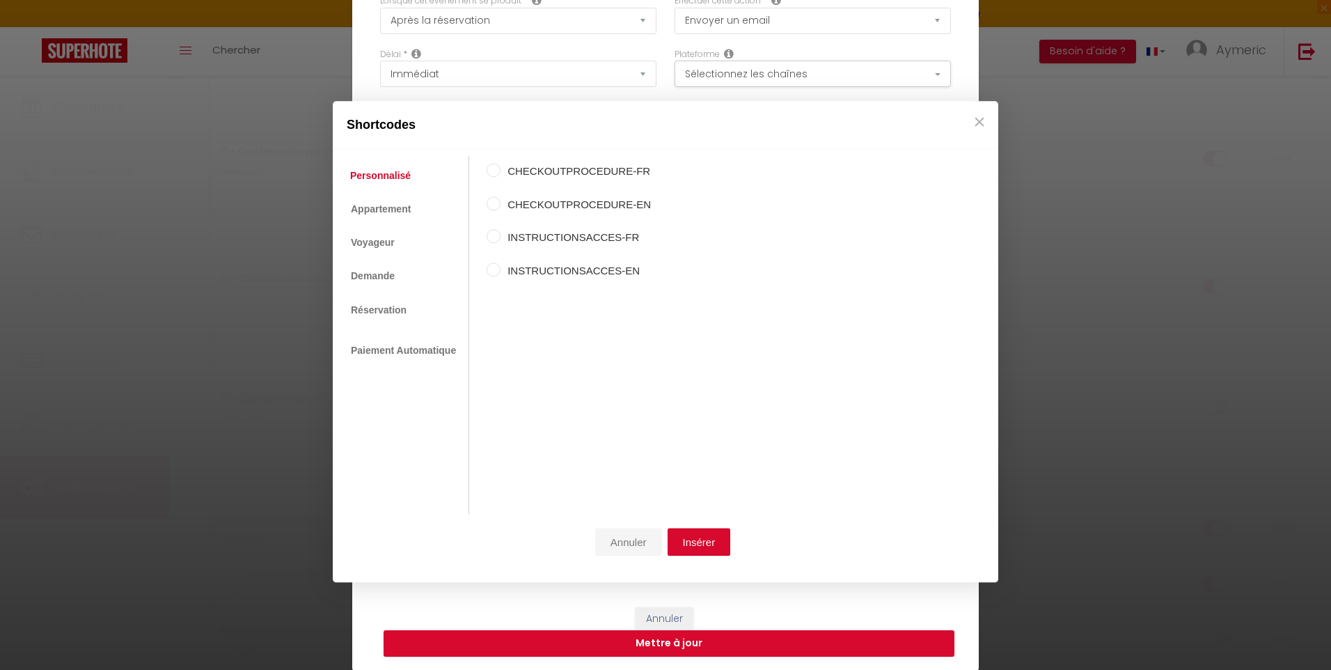
drag, startPoint x: 633, startPoint y: 529, endPoint x: 637, endPoint y: 544, distance: 15.2
click at [633, 529] on button "Annuler" at bounding box center [628, 543] width 67 height 28
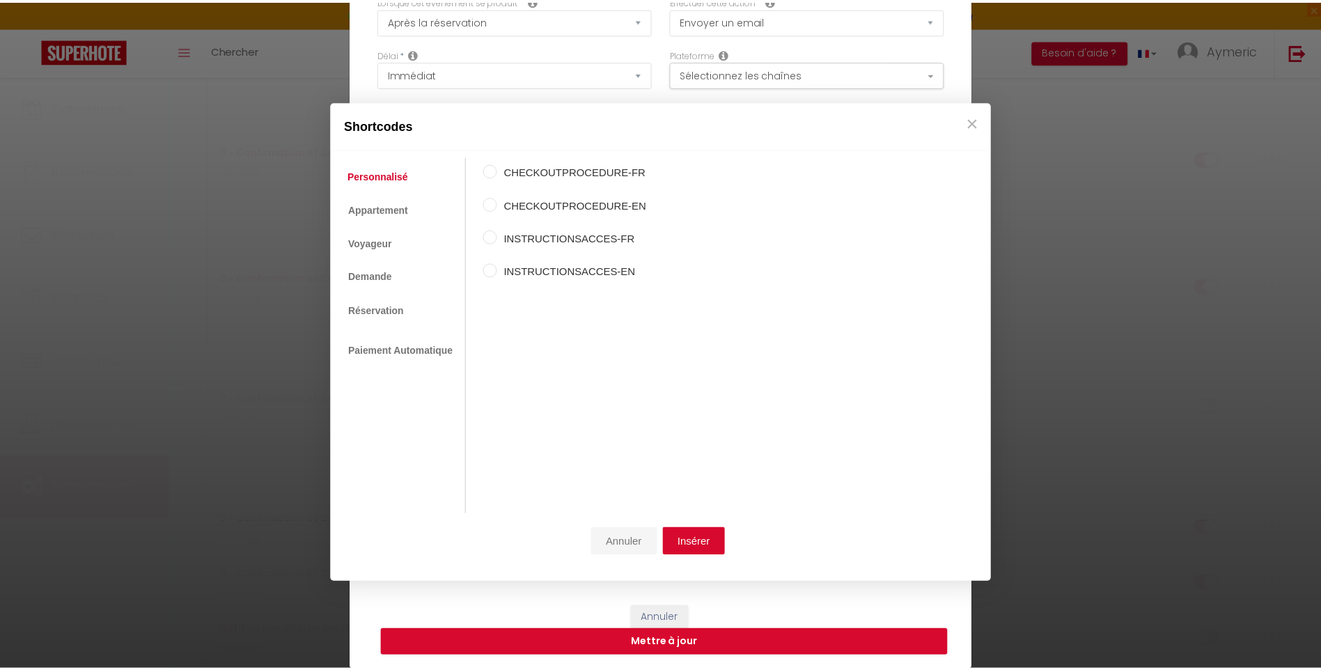
scroll to position [0, 0]
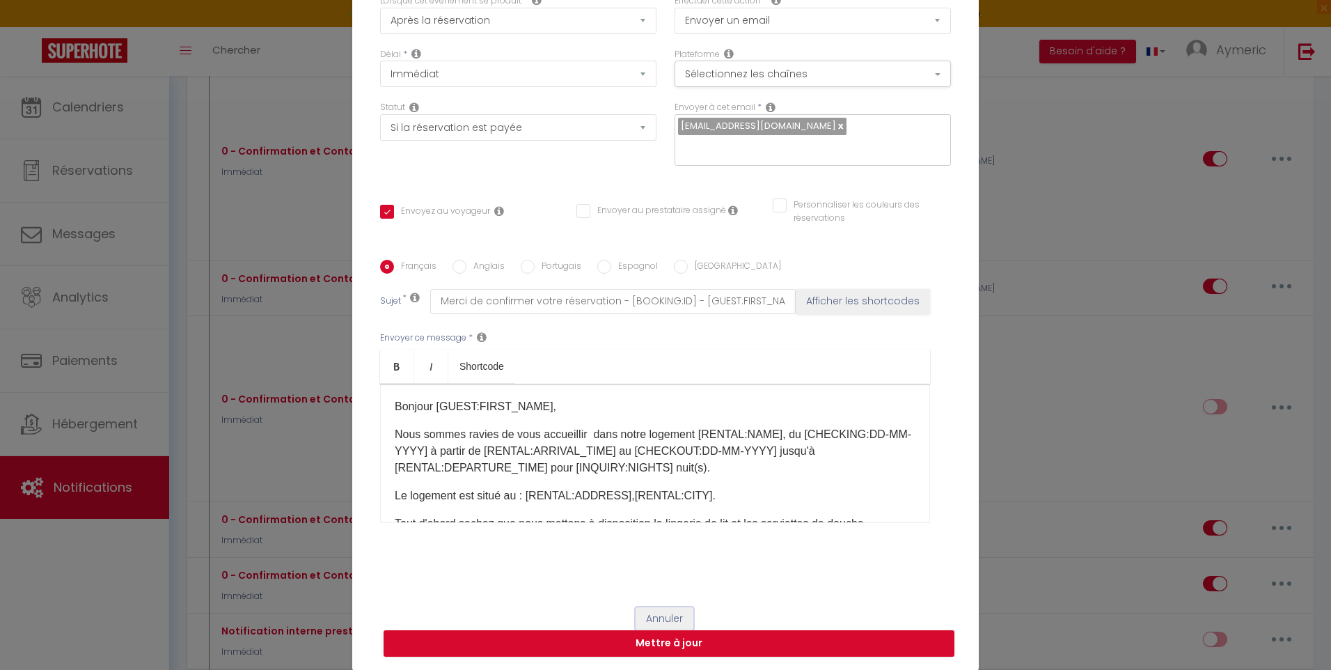
click at [663, 614] on button "Annuler" at bounding box center [665, 619] width 58 height 24
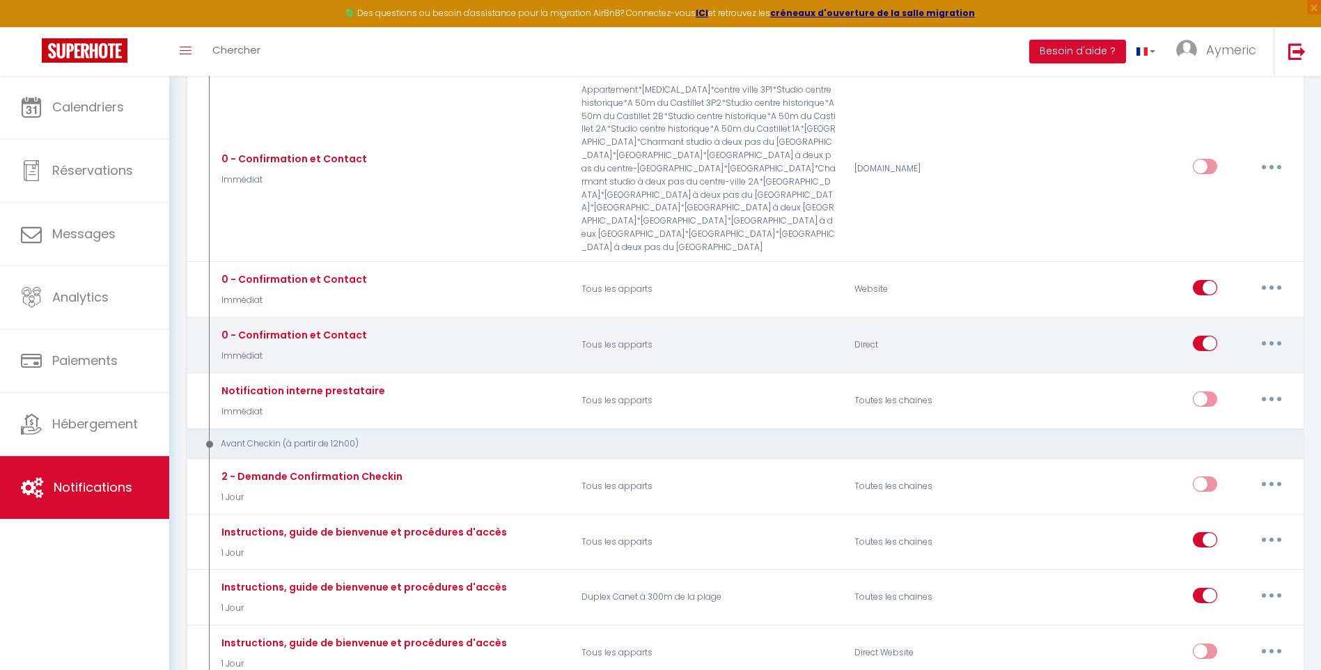
scroll to position [557, 0]
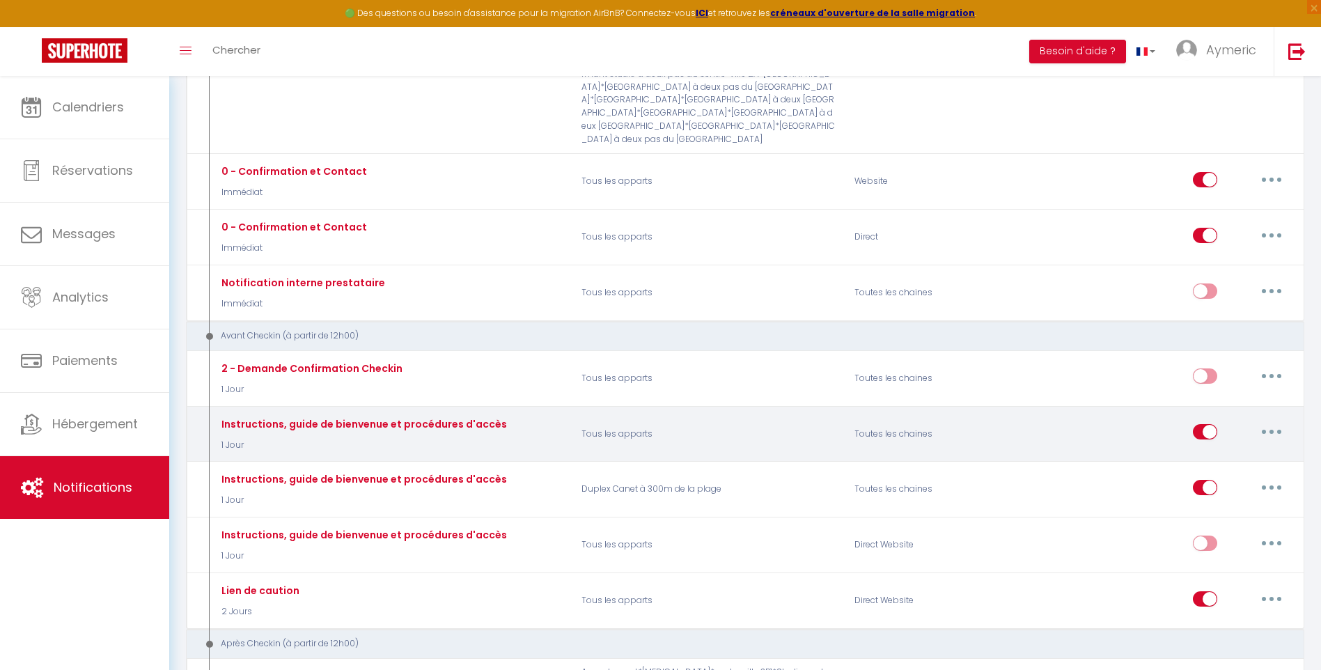
click at [1268, 421] on button "button" at bounding box center [1271, 432] width 39 height 22
click at [1219, 452] on link "Editer" at bounding box center [1235, 464] width 103 height 24
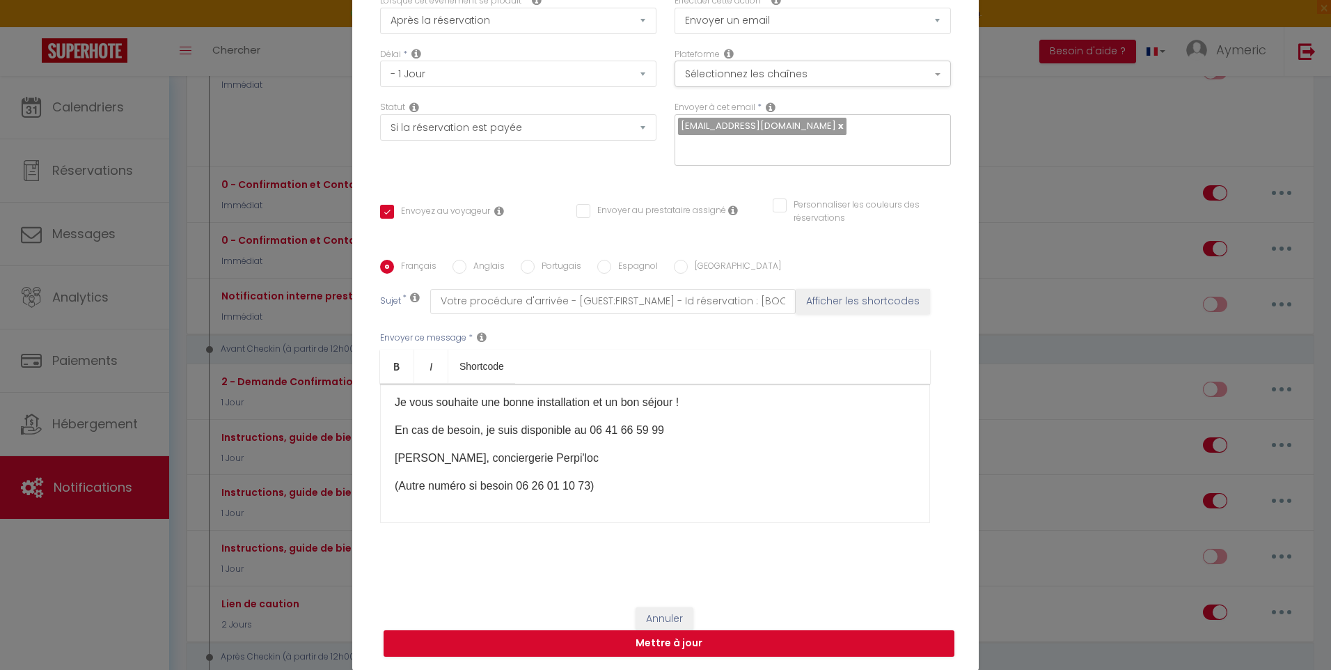
scroll to position [4, 0]
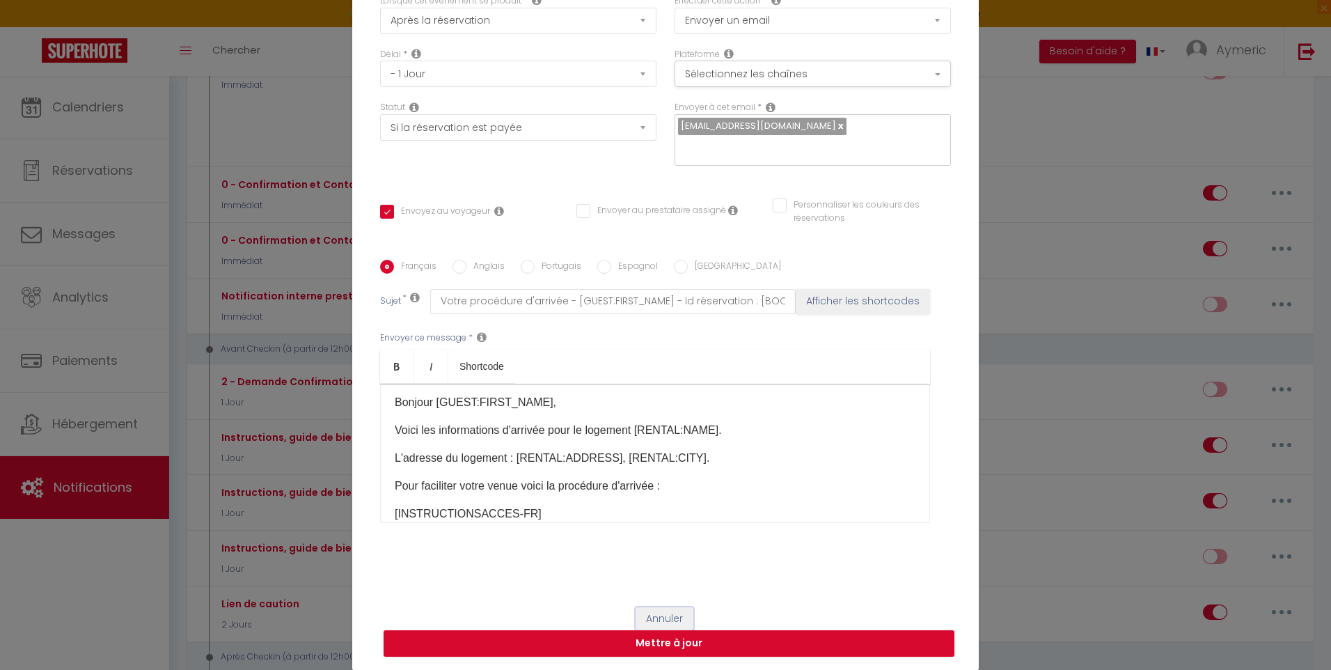
click at [657, 620] on button "Annuler" at bounding box center [665, 619] width 58 height 24
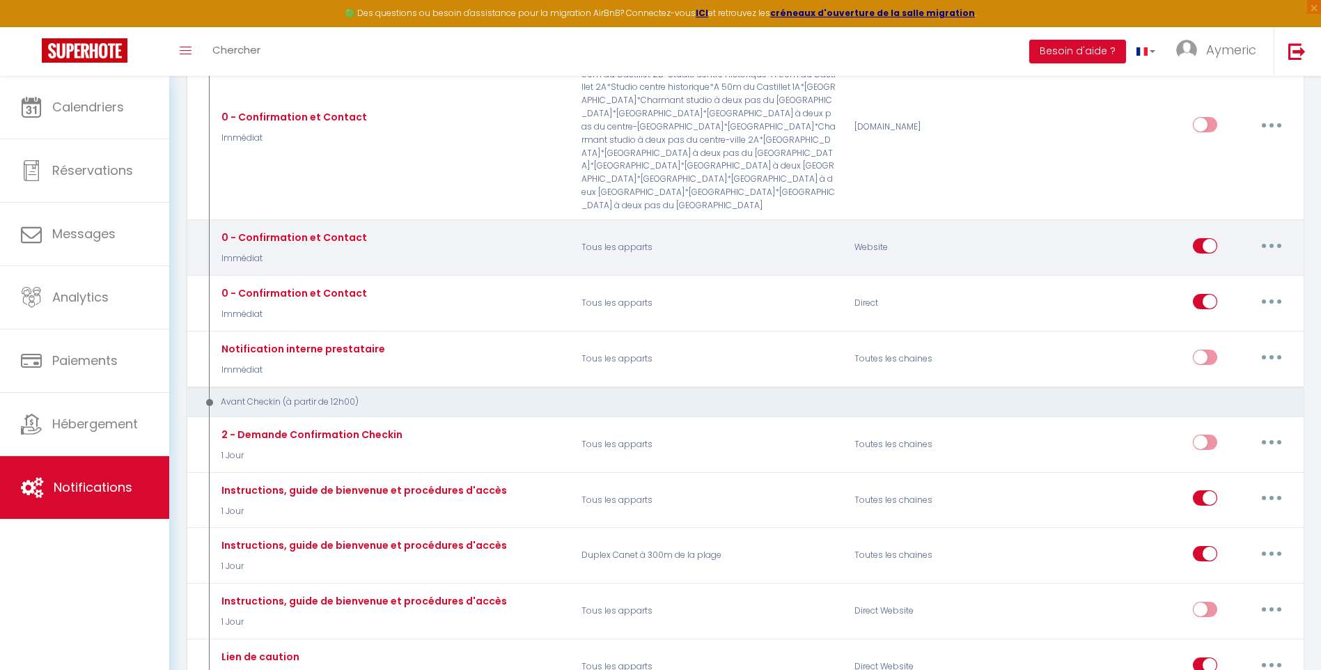
scroll to position [487, 0]
